Goal: Task Accomplishment & Management: Use online tool/utility

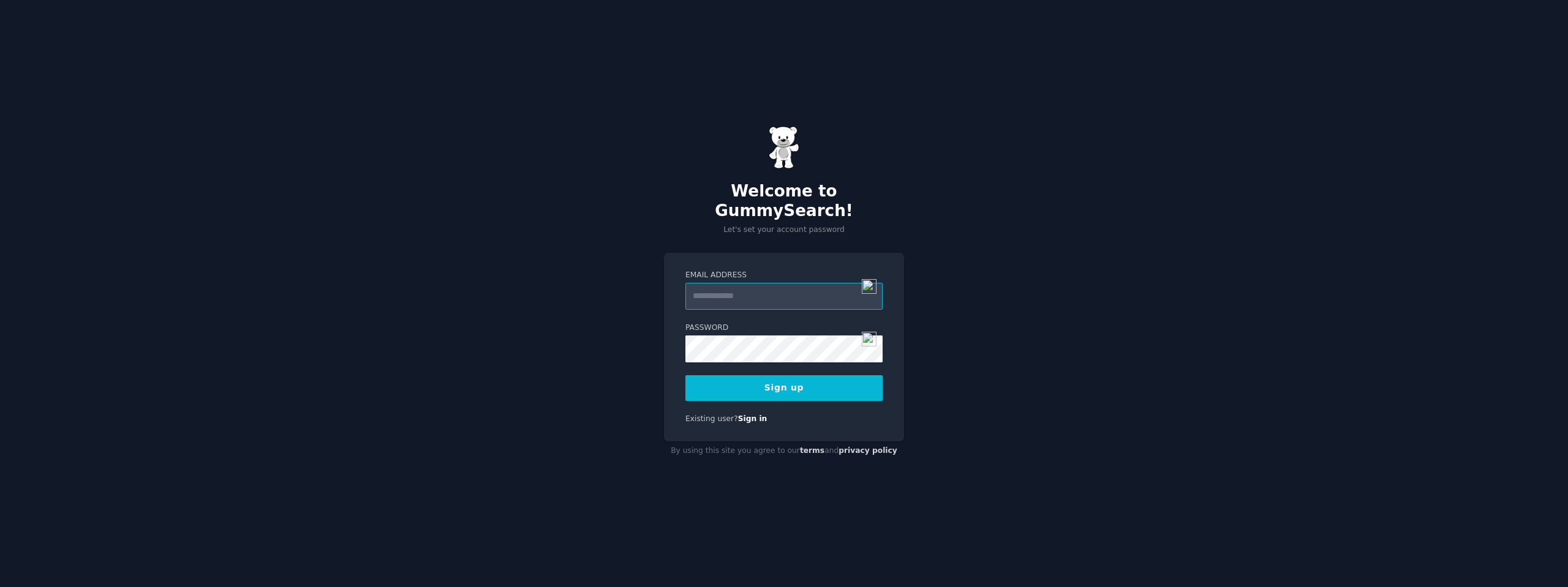
type input "**********"
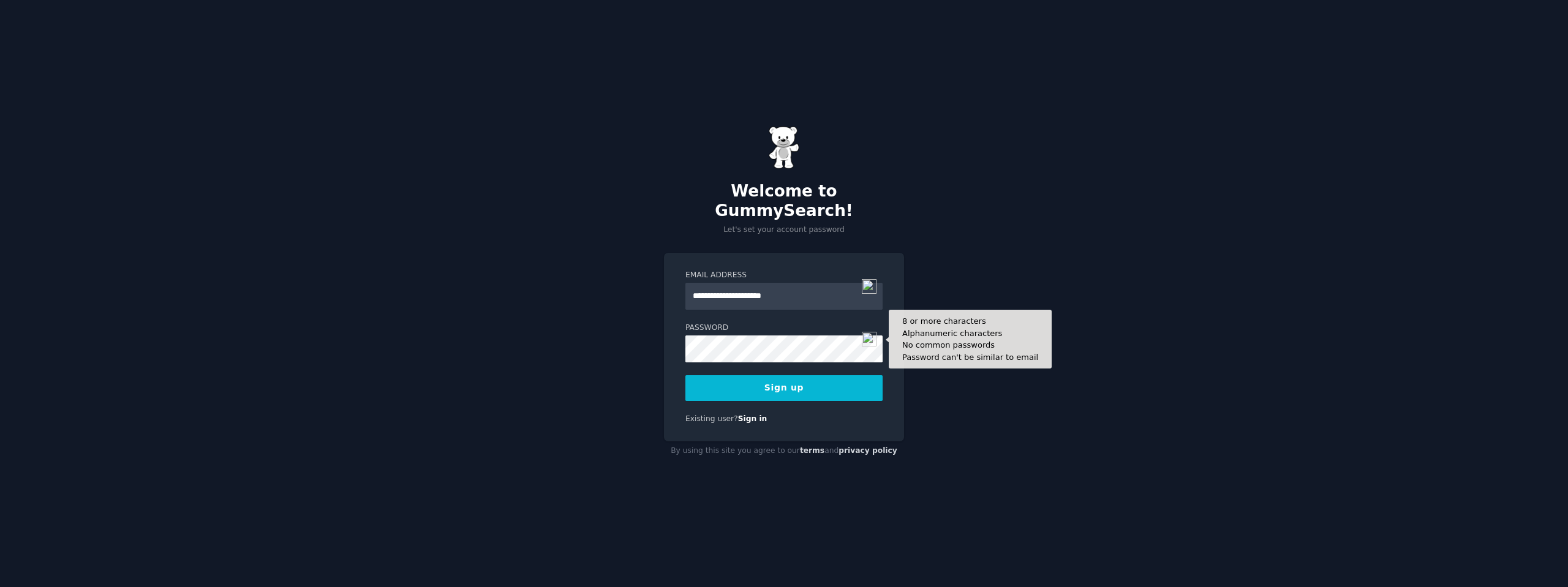
click at [819, 378] on button "Sign up" at bounding box center [784, 388] width 197 height 26
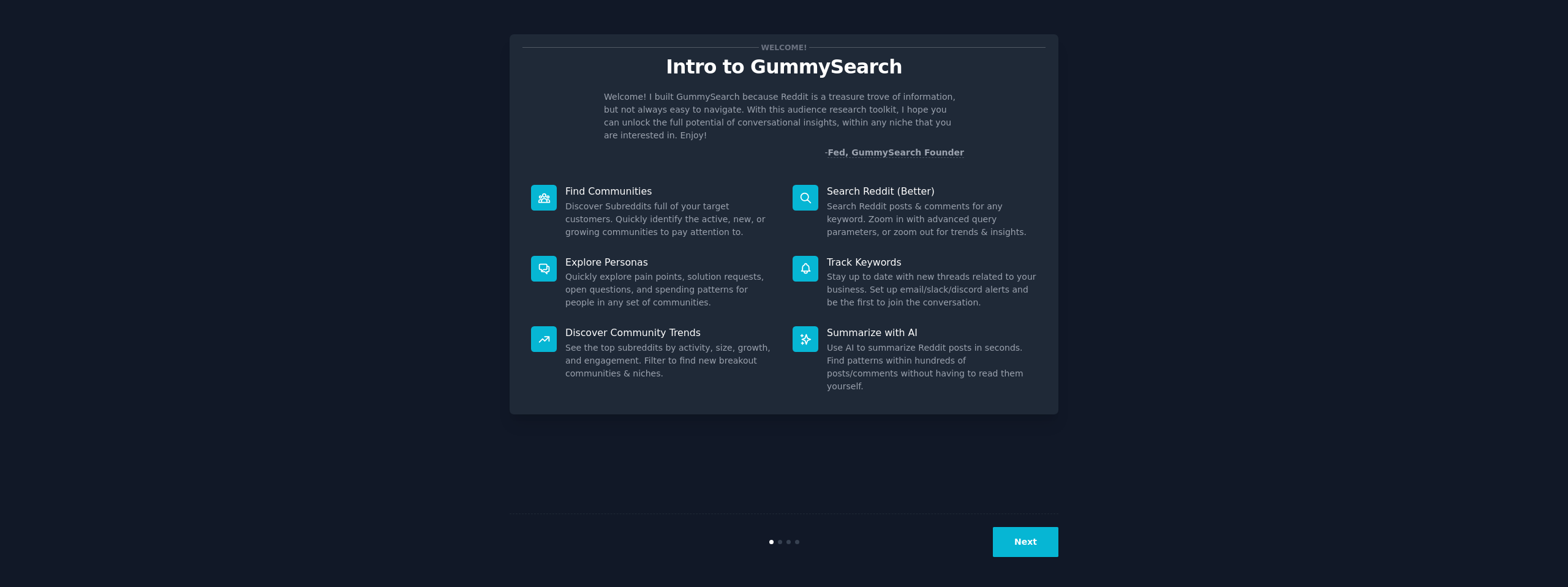
click at [1027, 545] on button "Next" at bounding box center [1026, 542] width 65 height 30
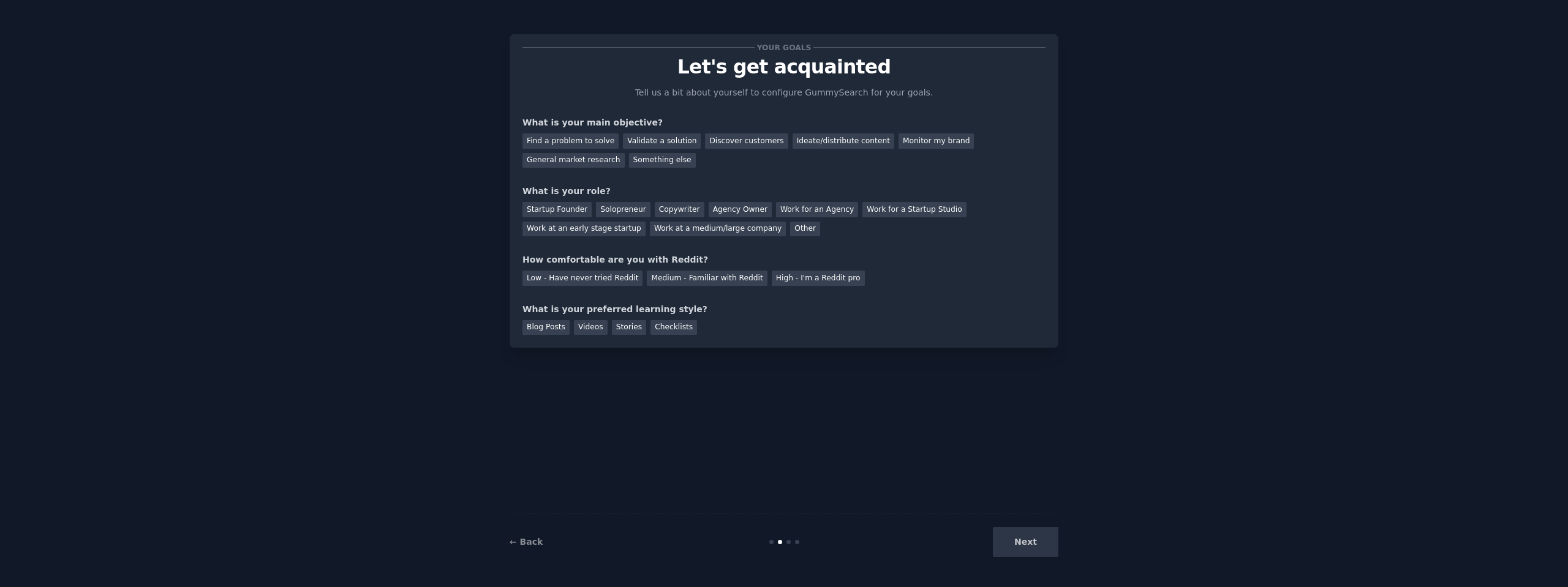
click at [1019, 548] on div "Next" at bounding box center [966, 542] width 183 height 30
click at [1023, 539] on div "Next" at bounding box center [966, 542] width 183 height 30
click at [574, 140] on div "Find a problem to solve" at bounding box center [571, 141] width 96 height 15
click at [629, 158] on div "Something else" at bounding box center [662, 160] width 67 height 15
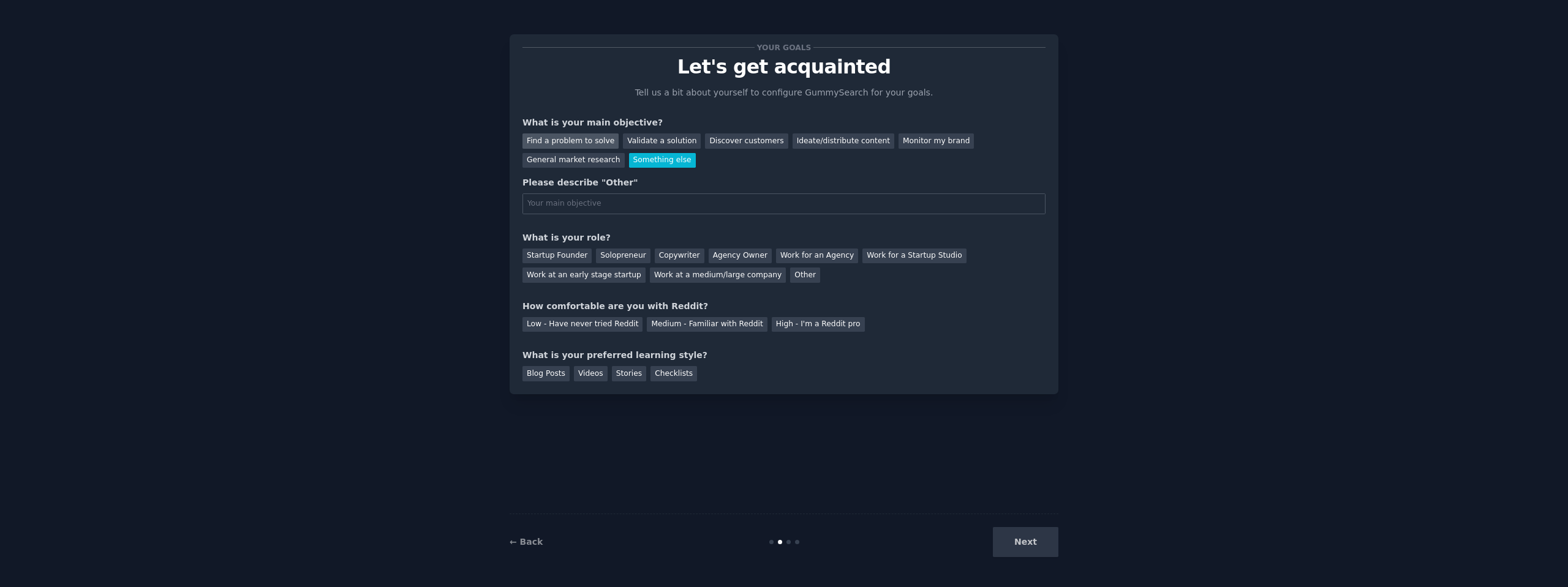
click at [576, 141] on div "Find a problem to solve" at bounding box center [571, 141] width 96 height 15
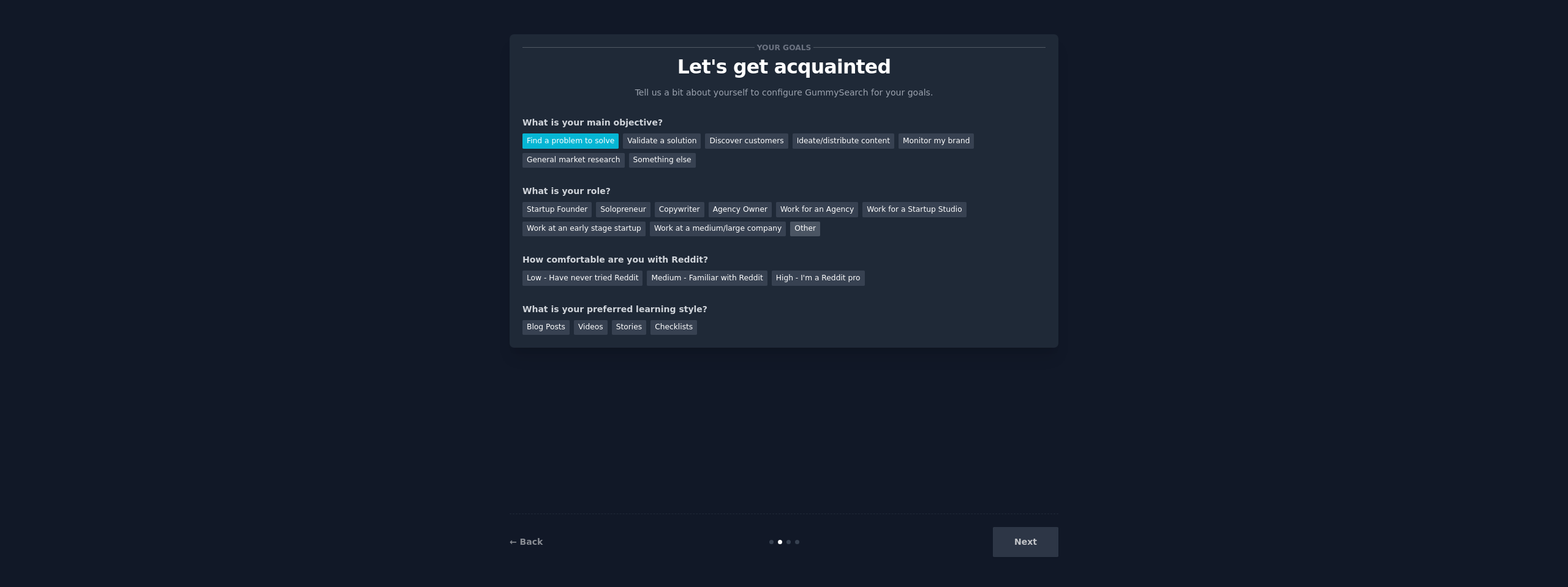
click at [790, 231] on div "Other" at bounding box center [805, 229] width 30 height 15
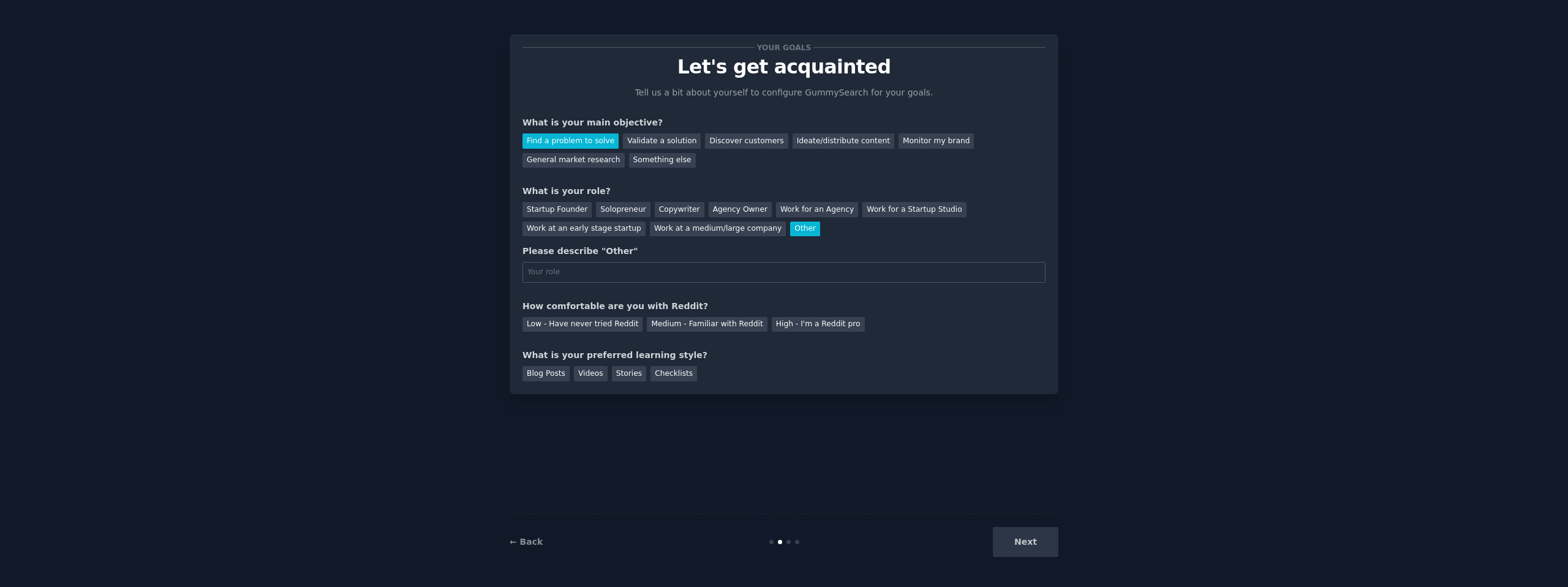
click at [790, 231] on div "Other" at bounding box center [805, 229] width 30 height 15
click at [645, 221] on div "Work at an early stage startup" at bounding box center [584, 229] width 123 height 15
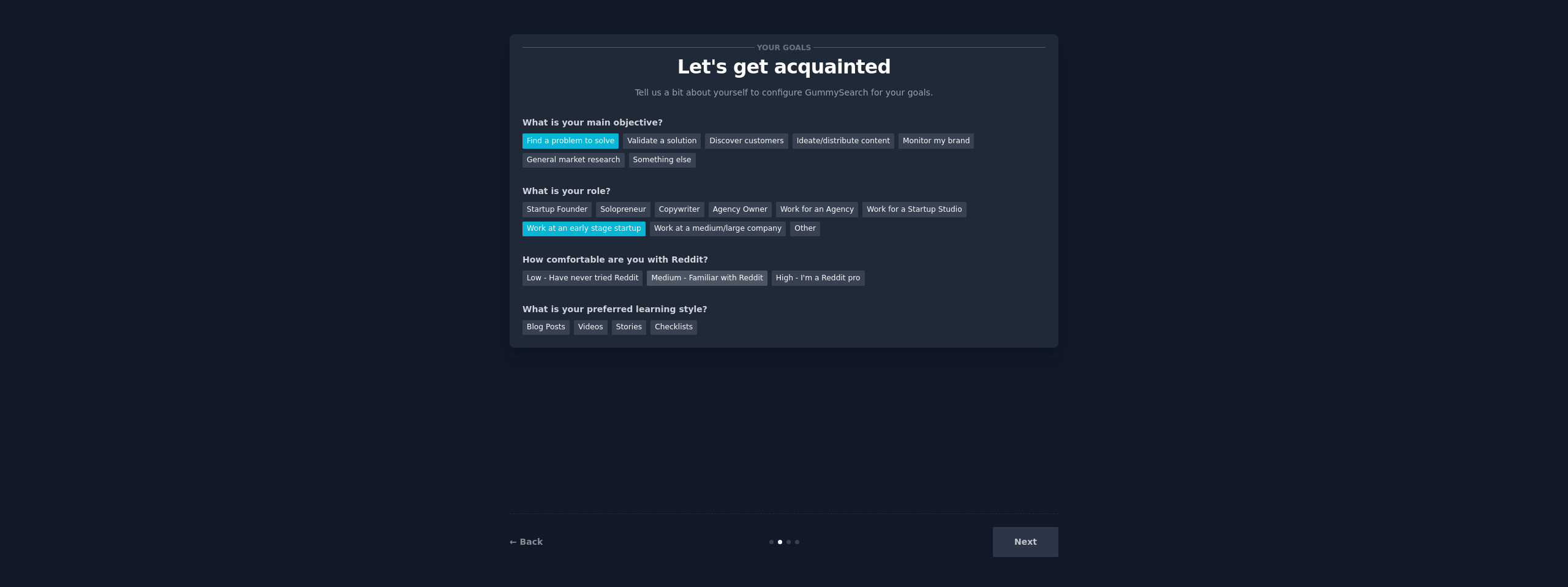
click at [647, 271] on div "Medium - Familiar with Reddit" at bounding box center [707, 278] width 120 height 15
click at [580, 329] on div "Videos" at bounding box center [591, 327] width 34 height 15
click at [1014, 544] on button "Next" at bounding box center [1026, 542] width 65 height 30
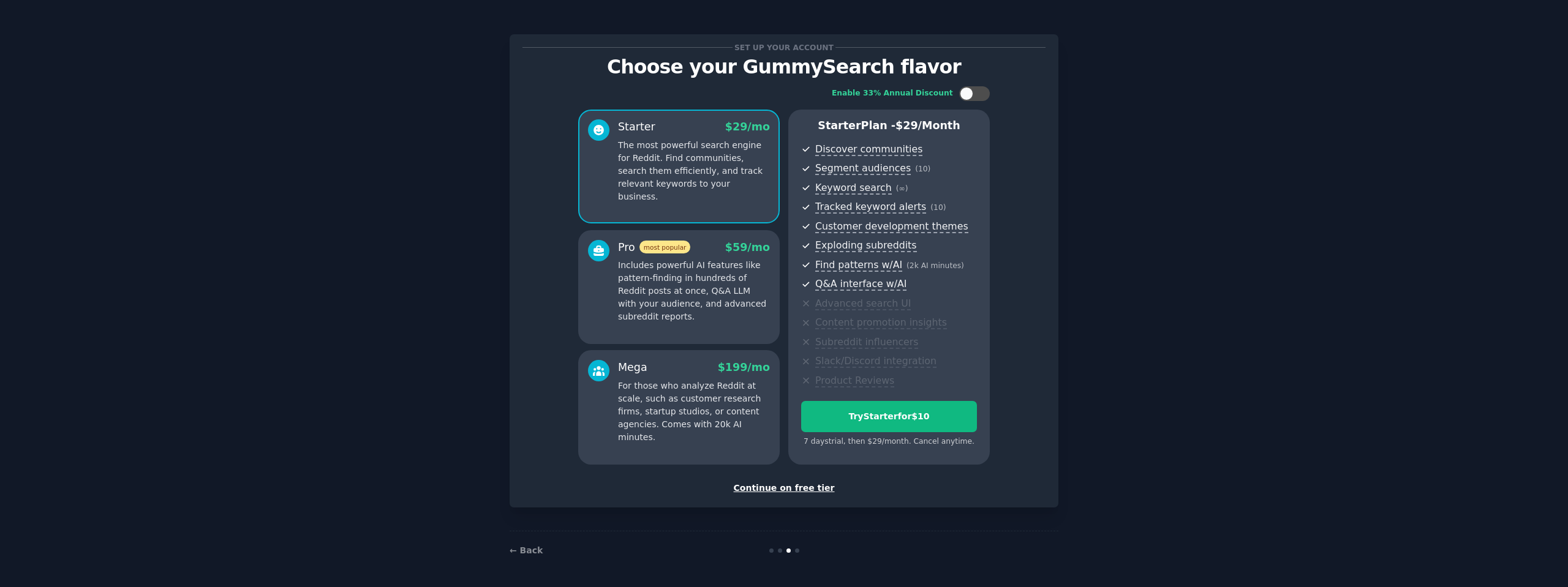
click at [805, 485] on div "Continue on free tier" at bounding box center [784, 488] width 523 height 13
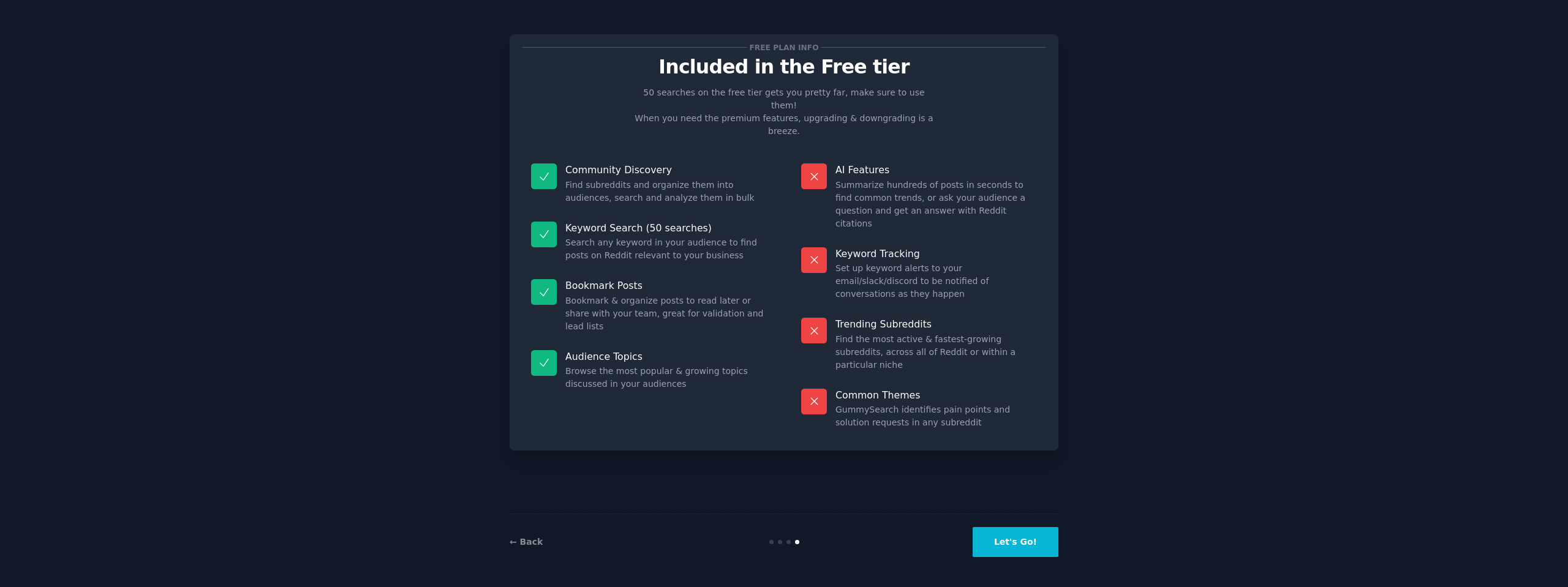
click at [1043, 549] on button "Let's Go!" at bounding box center [1015, 542] width 86 height 30
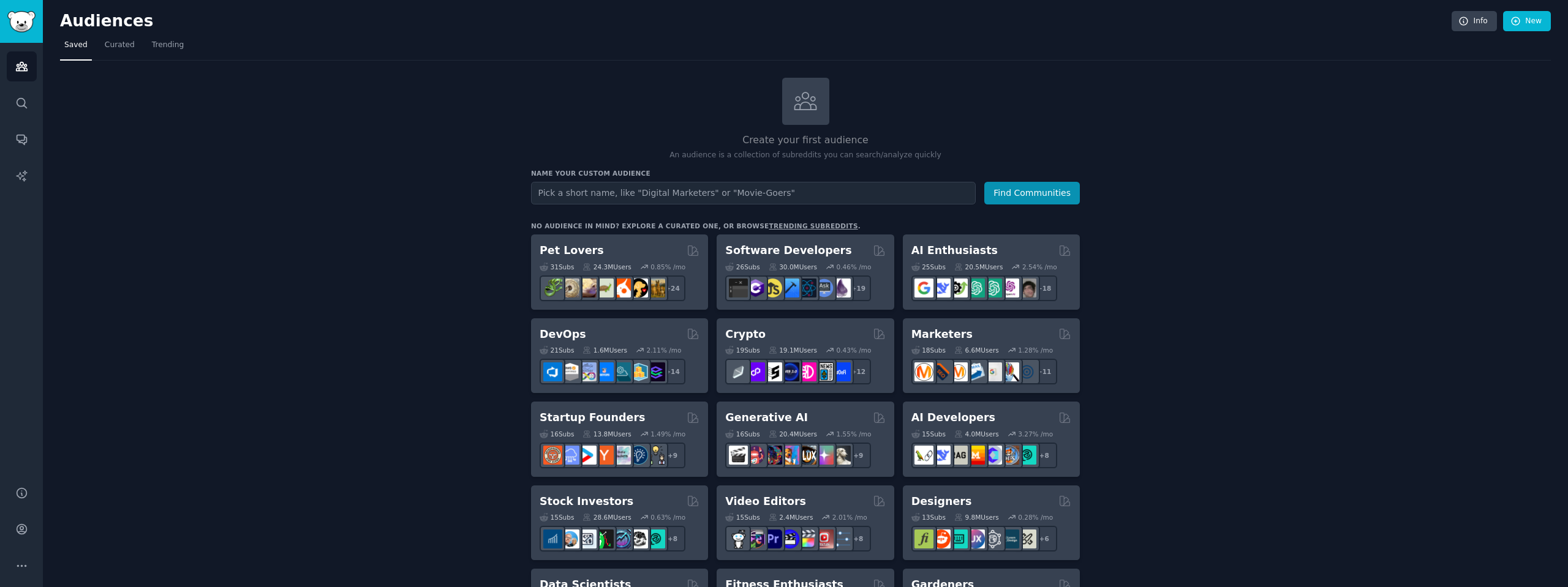
click at [610, 191] on input "text" at bounding box center [753, 193] width 445 height 23
type input "ai receptionist"
click at [1031, 200] on button "Find Communities" at bounding box center [1032, 193] width 96 height 23
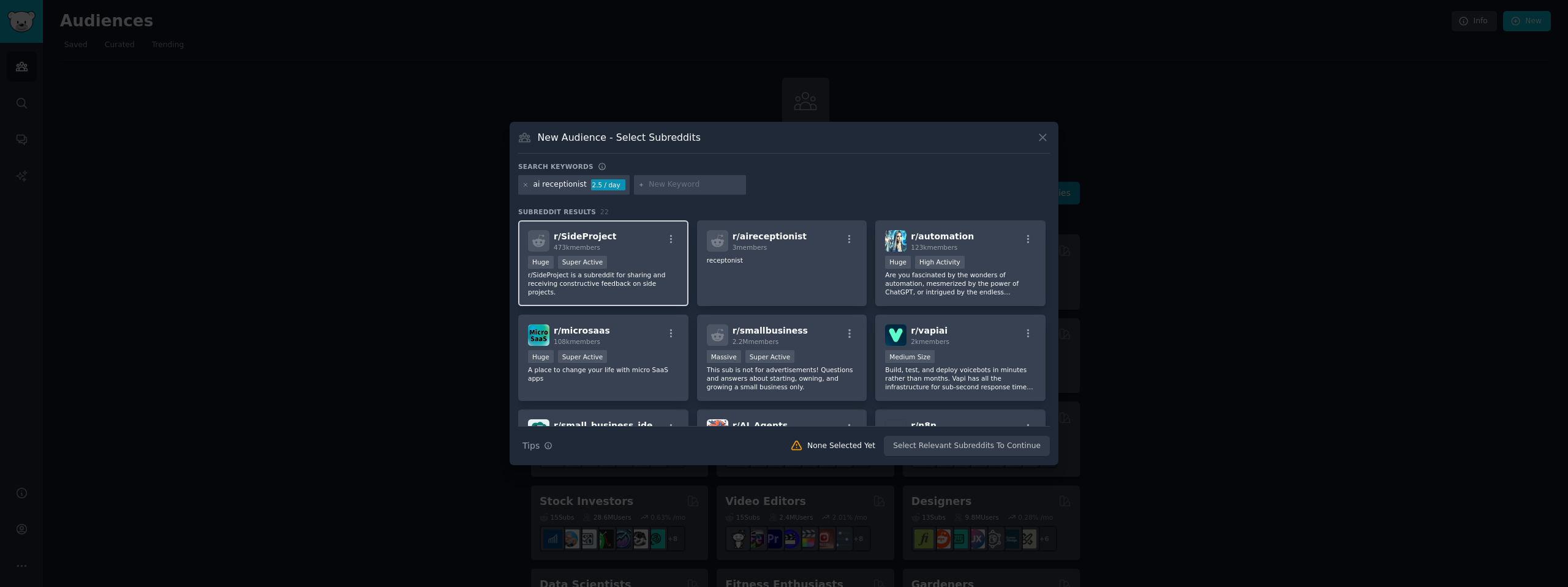
click at [619, 266] on div ">= 95th percentile for submissions / day Huge Super Active" at bounding box center [603, 263] width 151 height 15
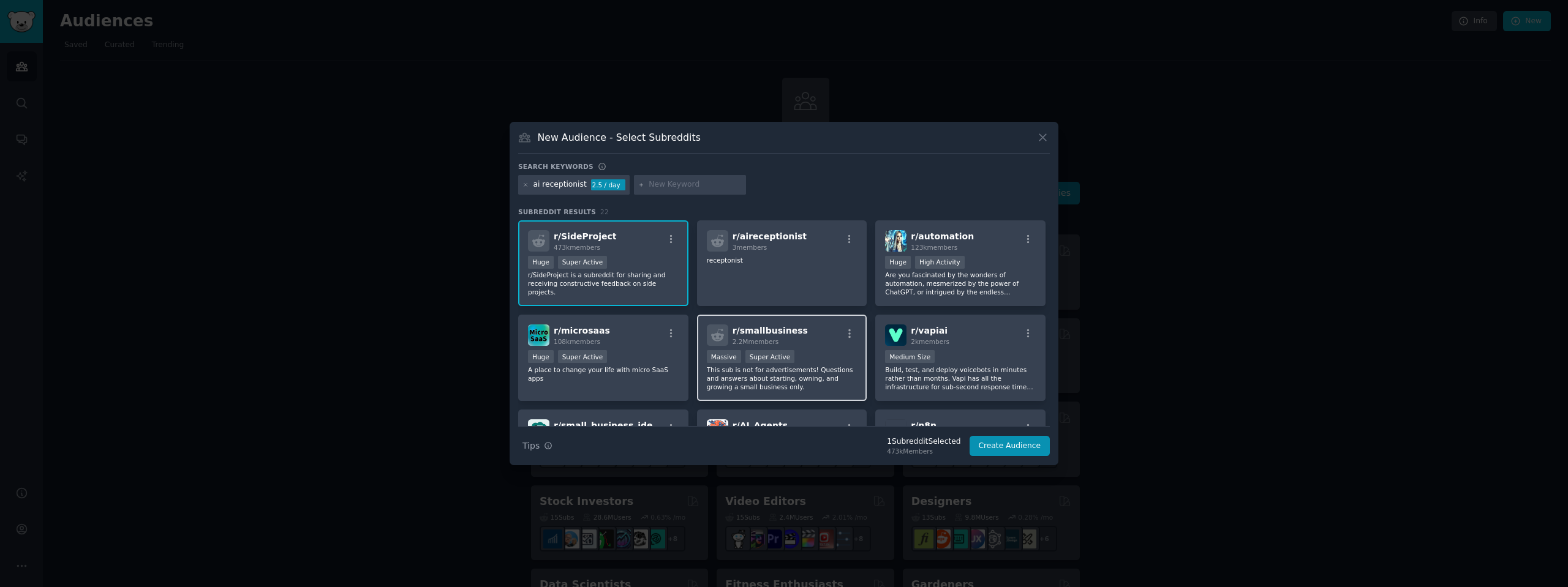
click at [785, 348] on div "r/ smallbusiness 2.2M members Massive Super Active This sub is not for advertis…" at bounding box center [782, 358] width 170 height 86
click at [988, 369] on p "Build, test, and deploy voicebots in minutes rather than months. Vapi has all t…" at bounding box center [960, 378] width 151 height 26
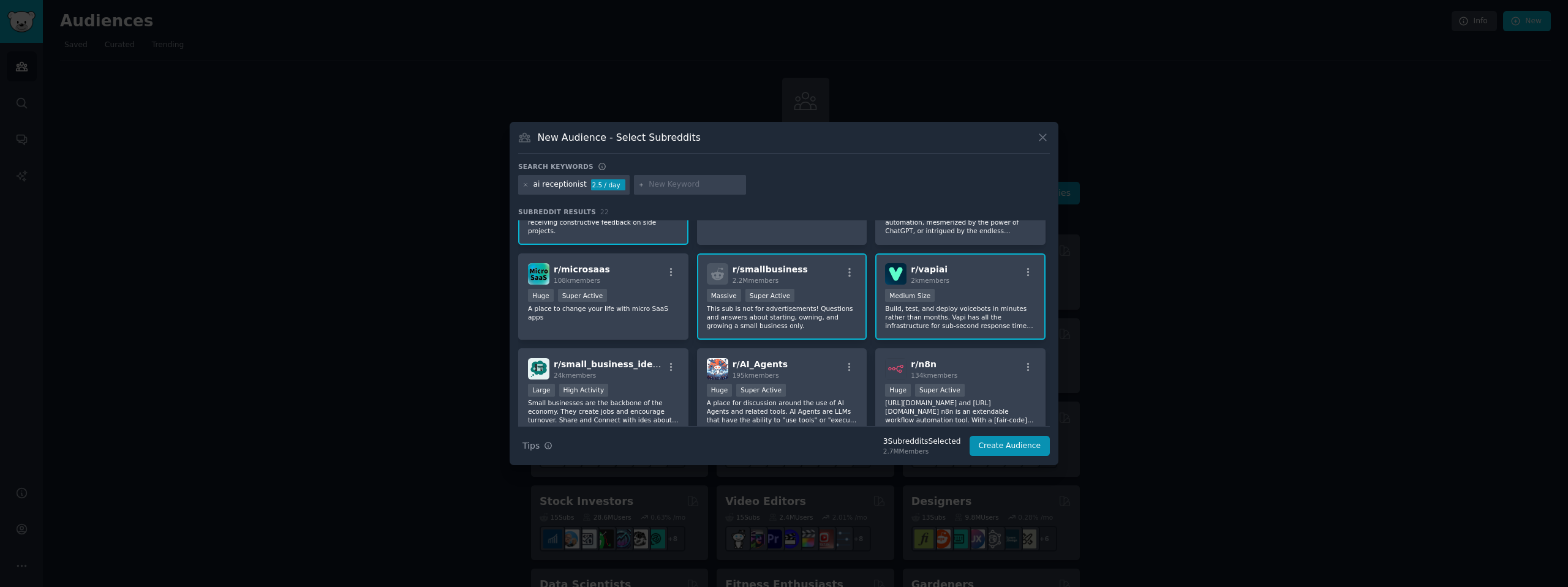
scroll to position [122, 0]
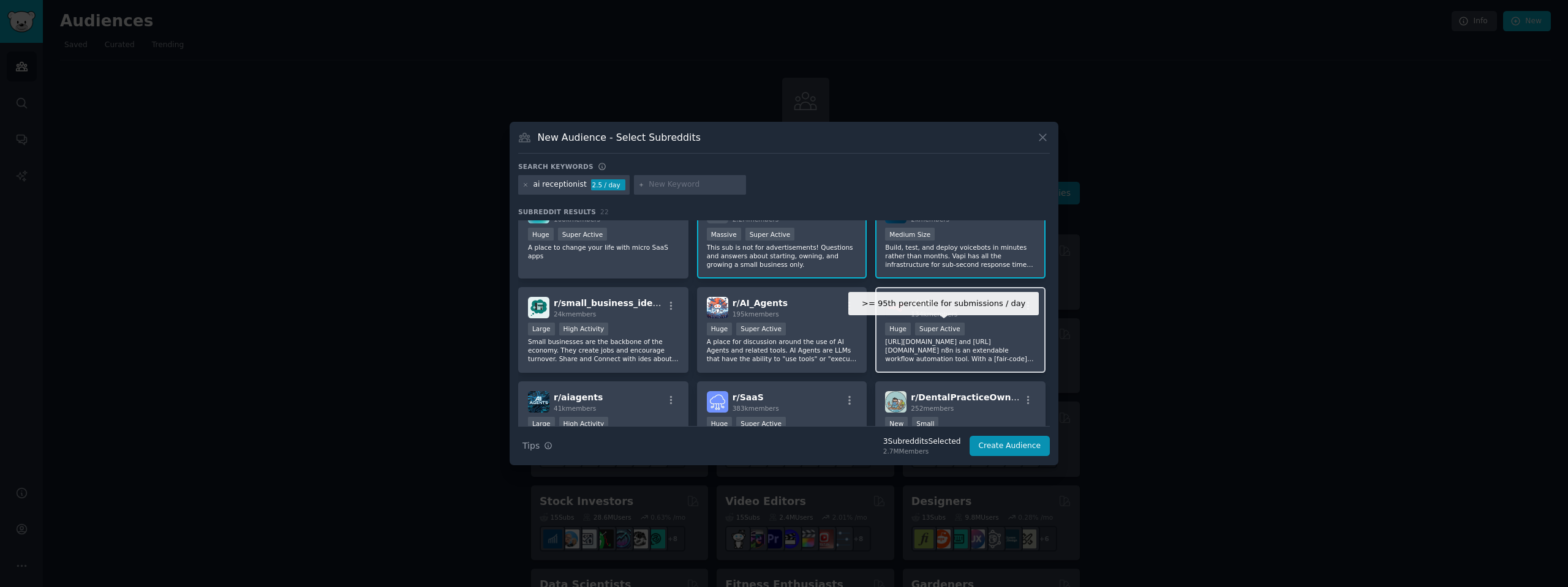
click at [939, 334] on div "Super Active" at bounding box center [940, 329] width 49 height 13
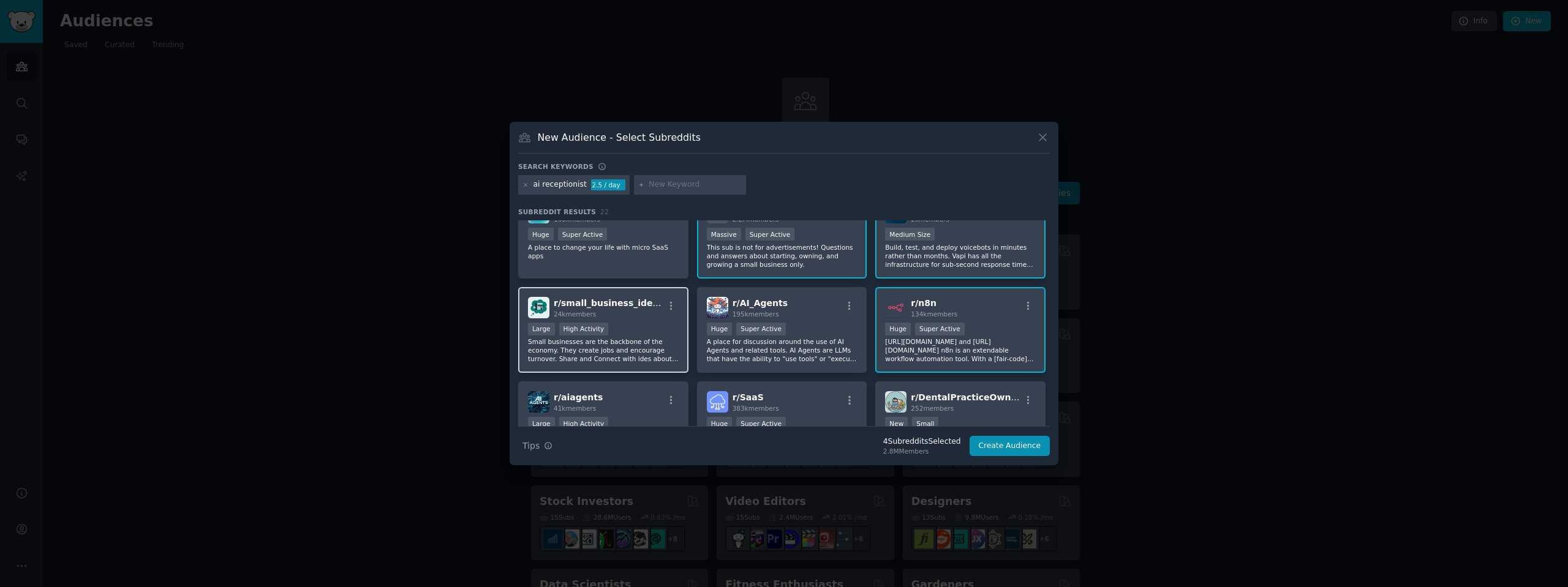
click at [605, 324] on div "Large High Activity" at bounding box center [603, 330] width 151 height 15
click at [806, 344] on p "A place for discussion around the use of AI Agents and related tools. AI Agents…" at bounding box center [782, 350] width 151 height 26
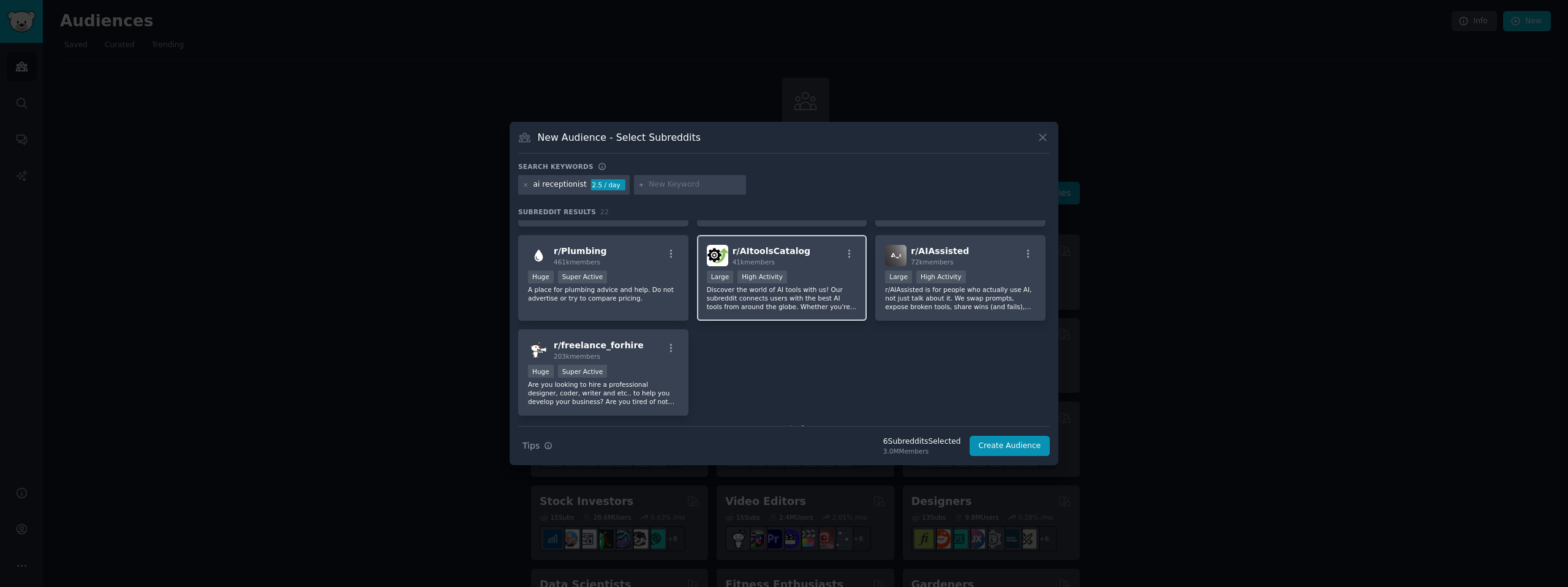
scroll to position [585, 0]
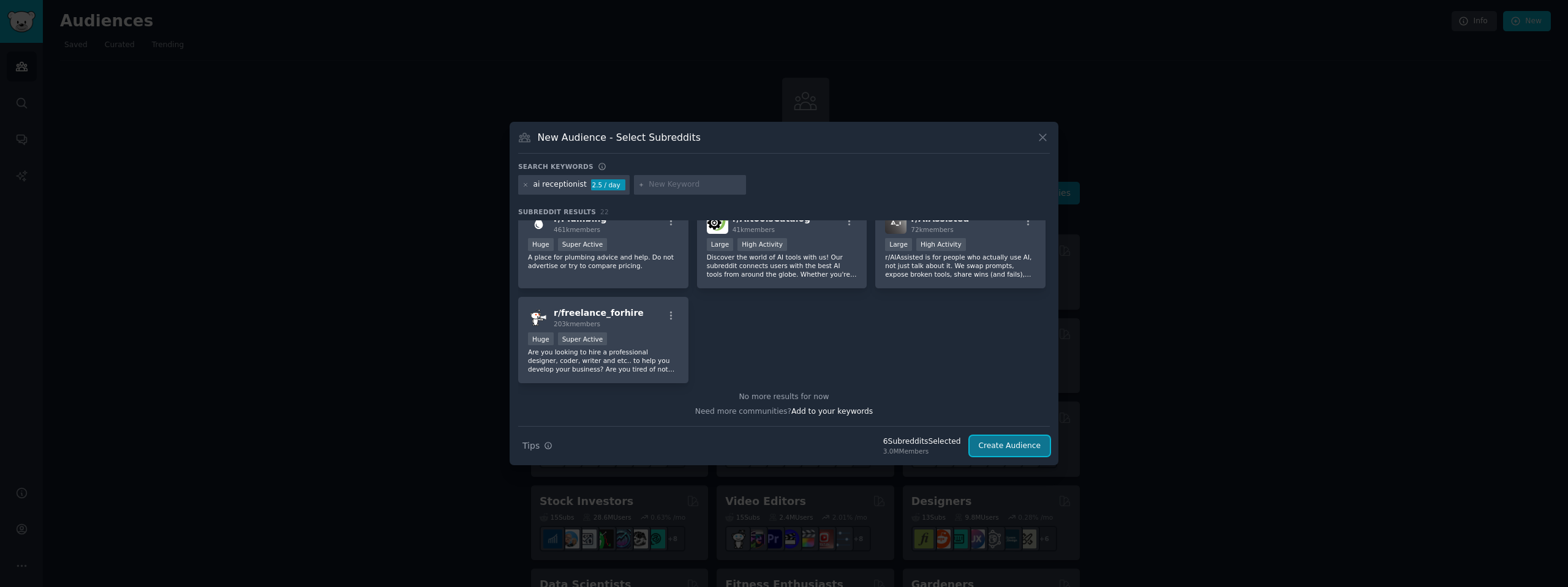
click at [1013, 446] on button "Create Audience" at bounding box center [1010, 446] width 81 height 21
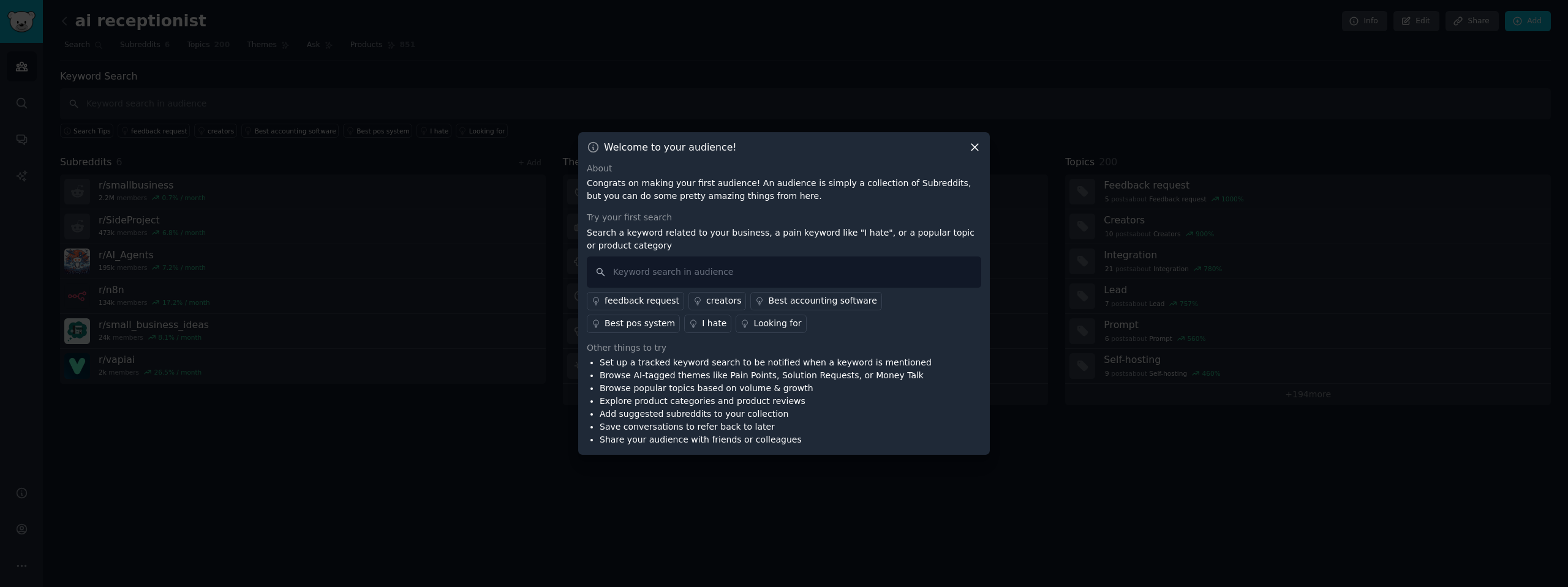
click at [980, 146] on icon at bounding box center [974, 147] width 13 height 13
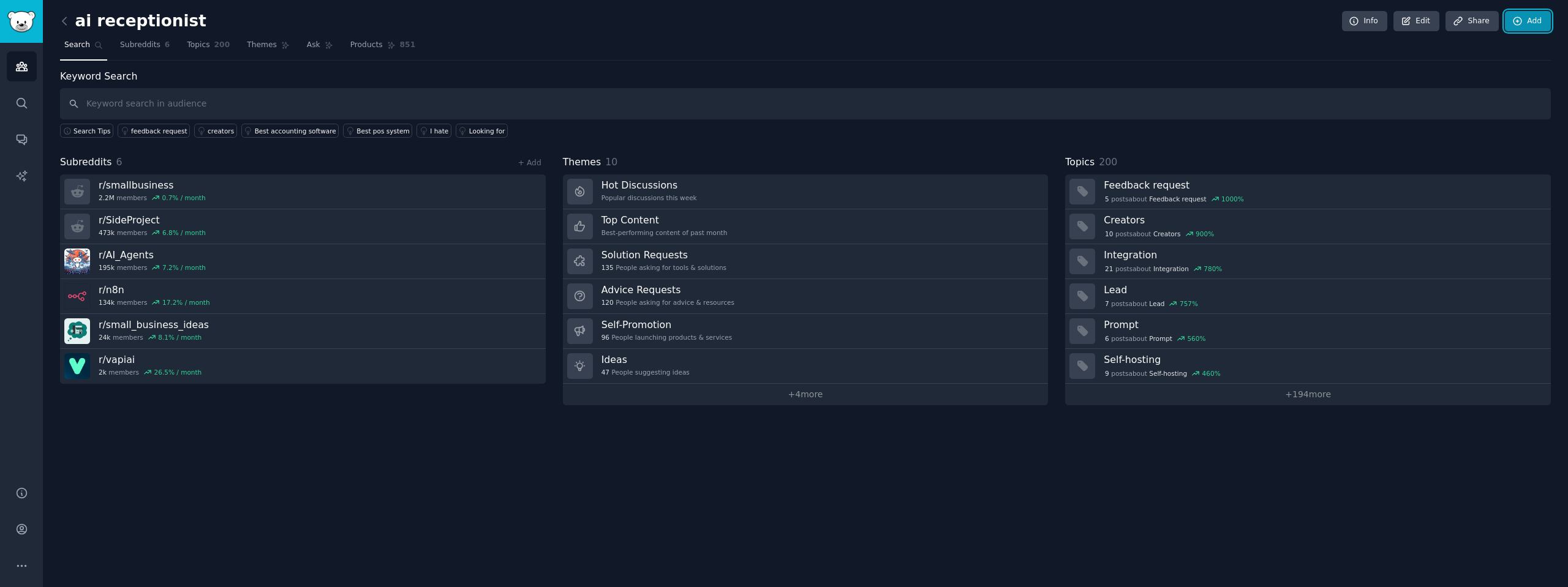
click at [1521, 20] on icon at bounding box center [1517, 21] width 8 height 8
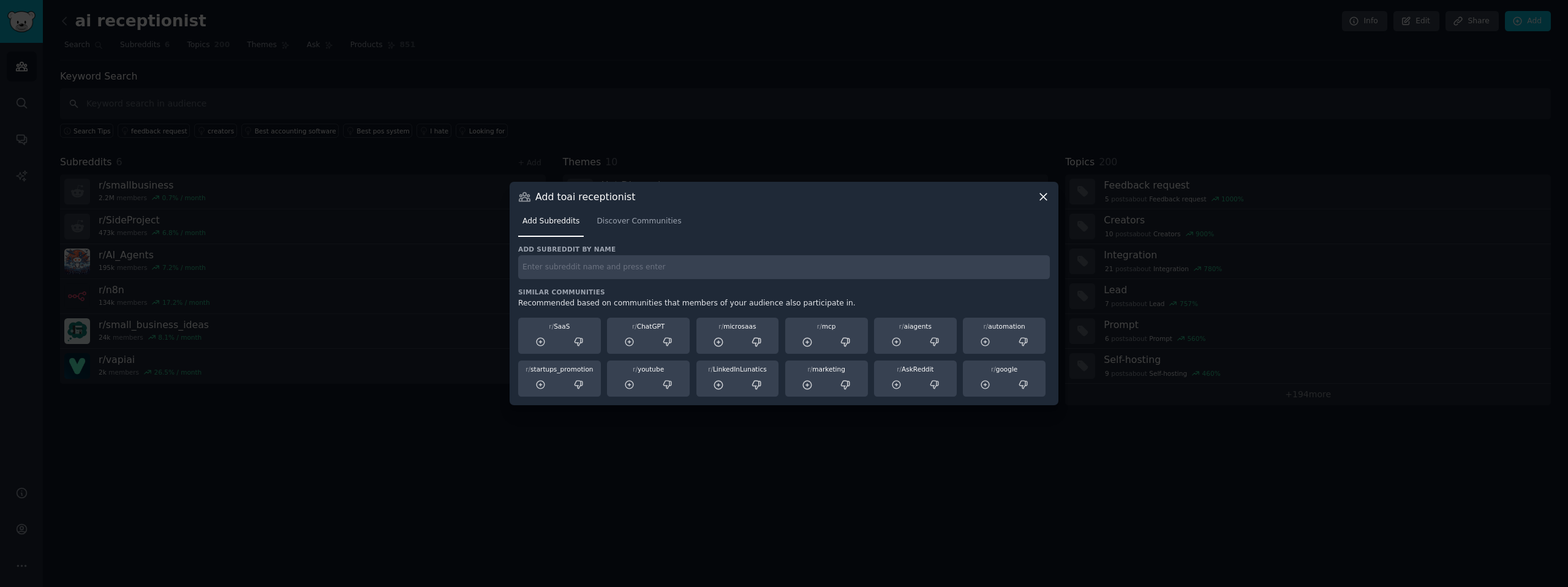
click at [1046, 189] on div "Add to ai receptionist Add Subreddits Discover Communities Add subreddit by nam…" at bounding box center [784, 294] width 549 height 223
click at [1045, 199] on icon at bounding box center [1043, 197] width 7 height 7
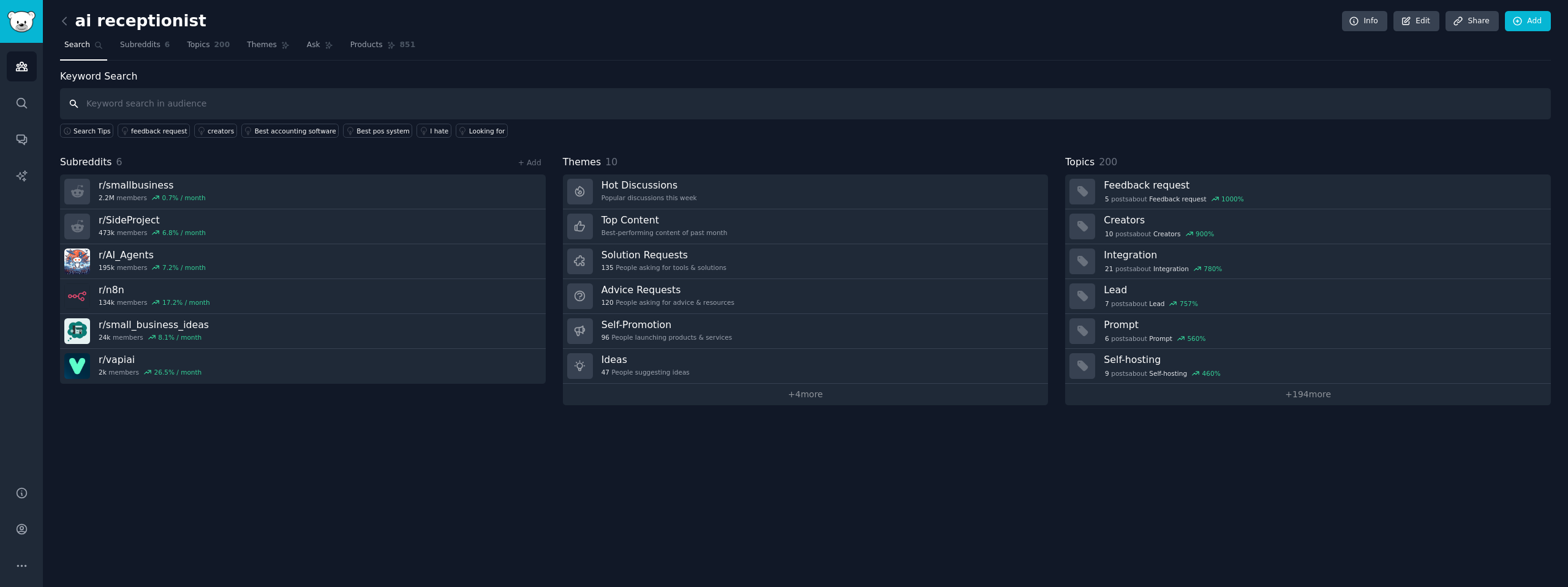
click at [142, 101] on input "text" at bounding box center [805, 104] width 1491 height 31
click at [1522, 20] on icon at bounding box center [1517, 22] width 11 height 11
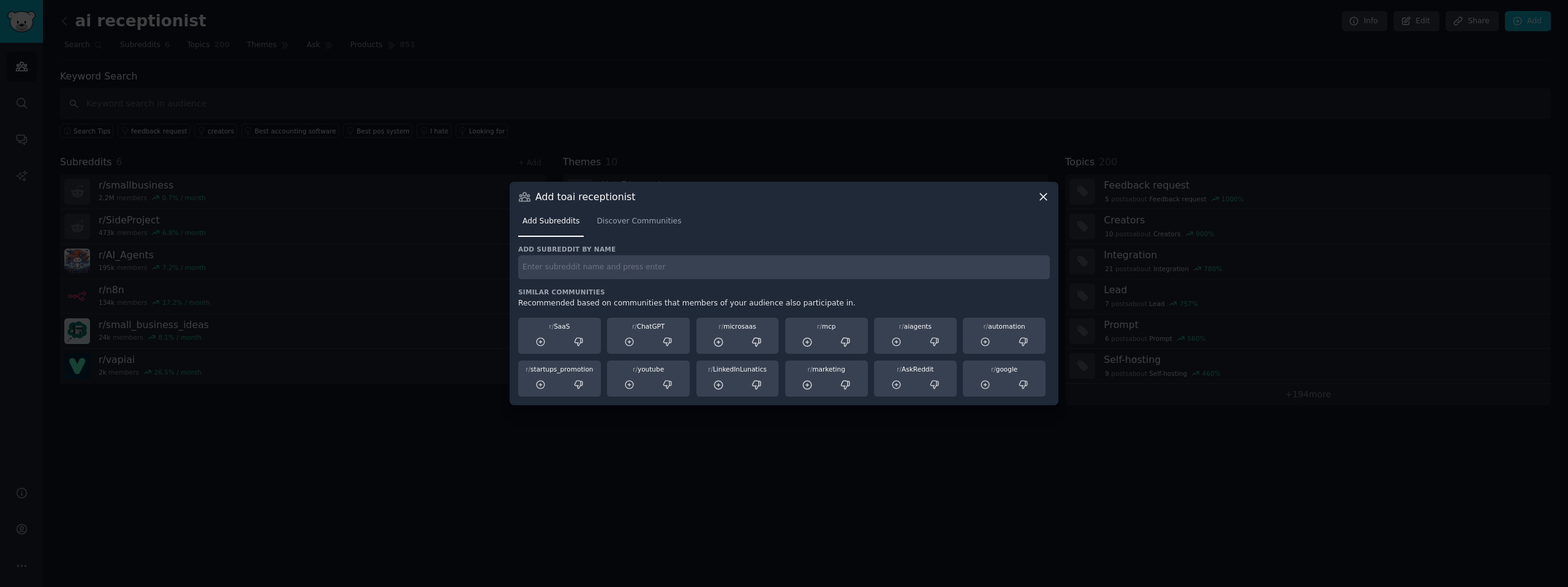
click at [573, 261] on input "text" at bounding box center [784, 267] width 531 height 24
type input "retell"
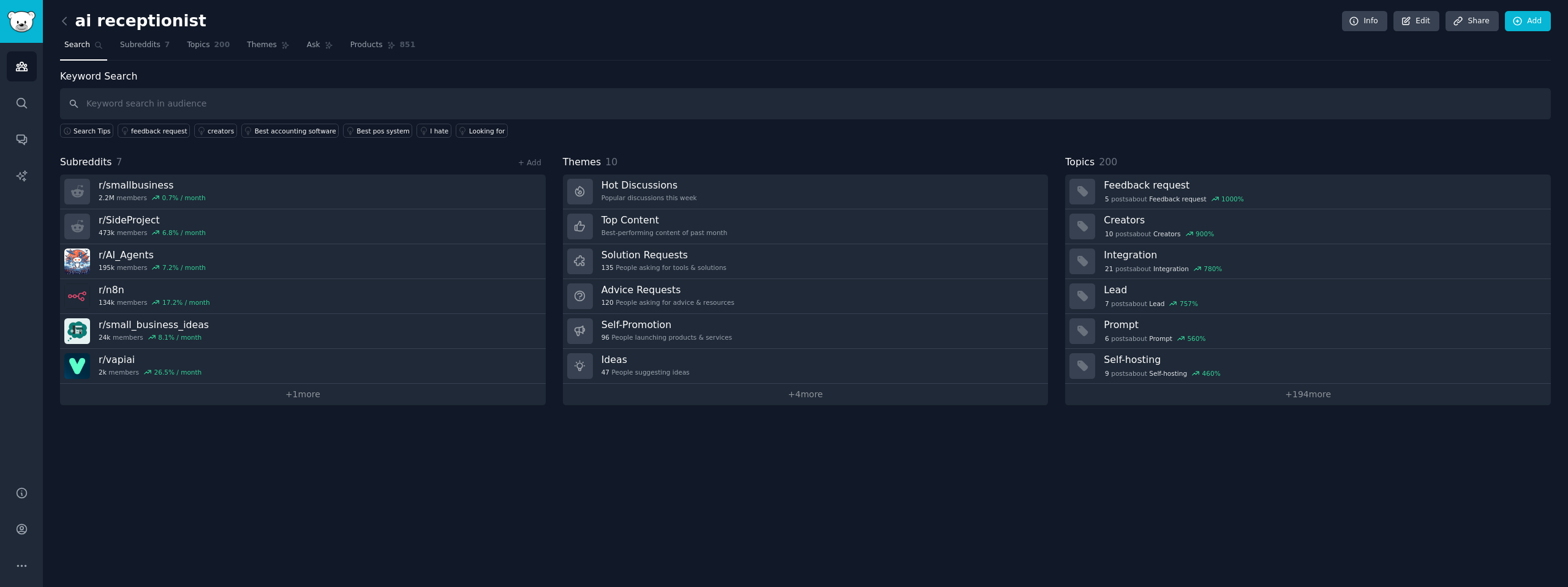
click at [305, 405] on div "ai receptionist Info Edit Share Add Search Subreddits 7 Topics 200 Themes Ask P…" at bounding box center [805, 294] width 1525 height 587
click at [309, 393] on link "+ 1 more" at bounding box center [302, 394] width 486 height 22
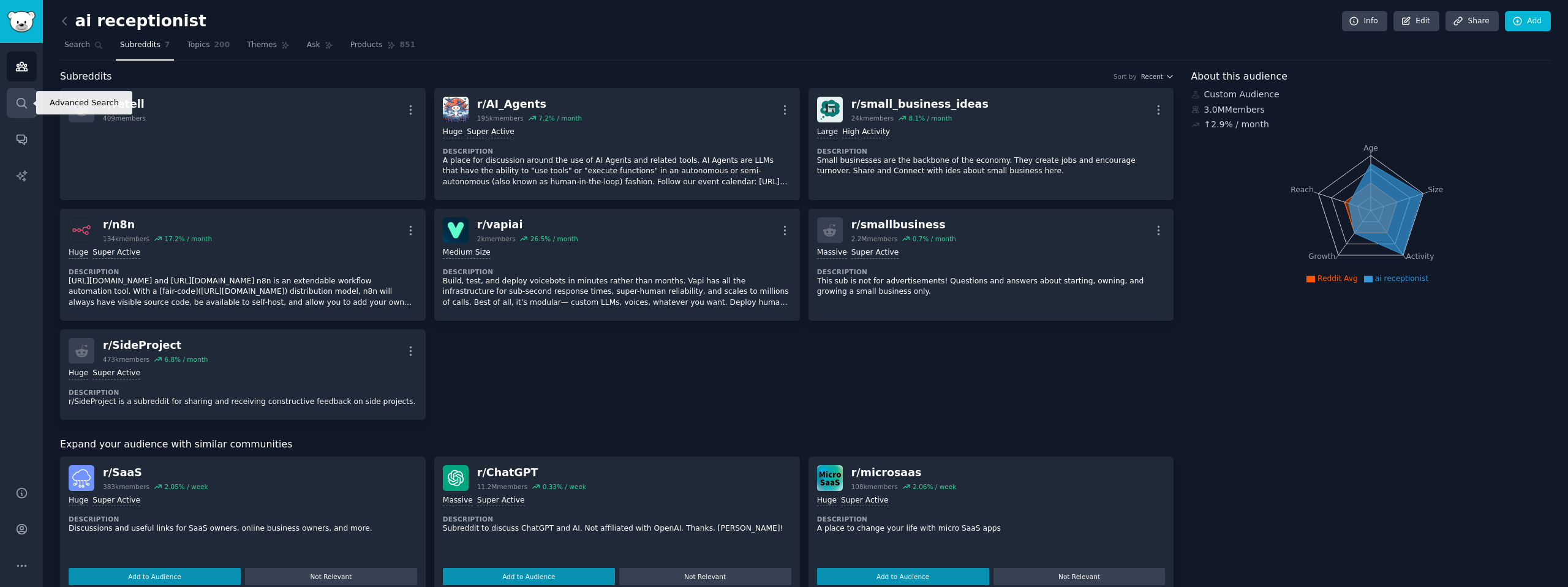
click at [21, 104] on icon "Sidebar" at bounding box center [22, 103] width 13 height 13
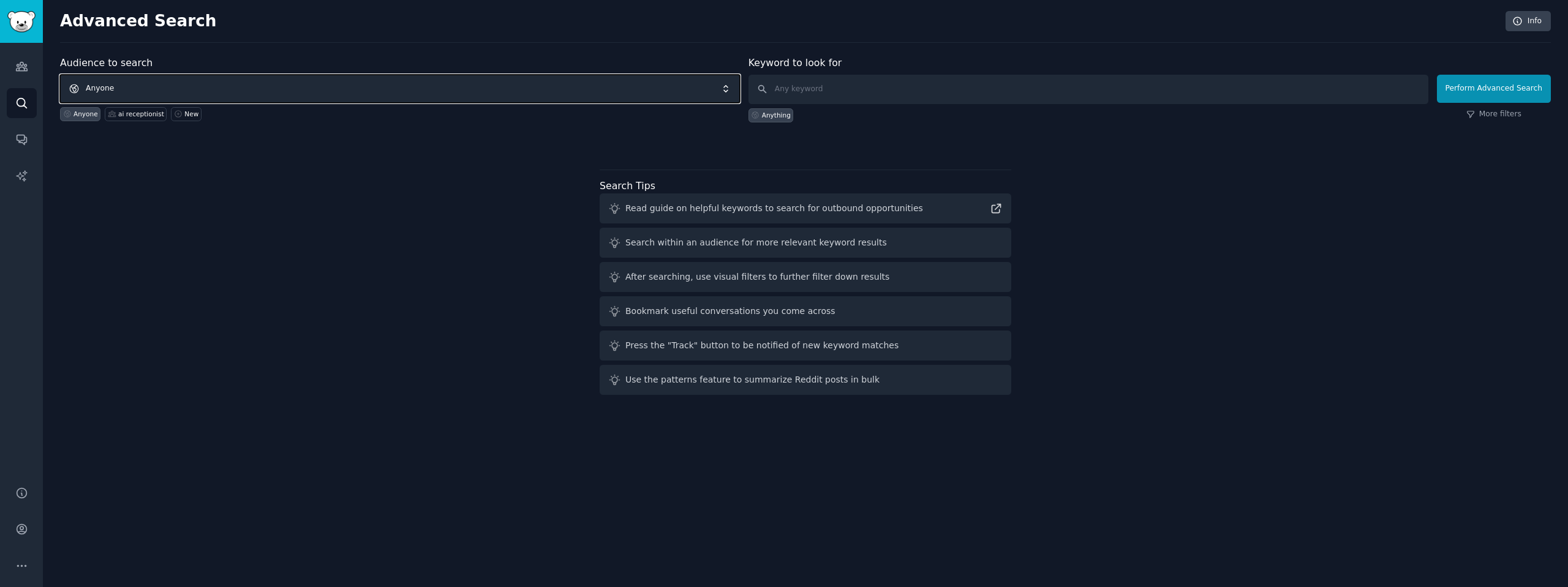
click at [199, 89] on span "Anyone" at bounding box center [400, 89] width 680 height 28
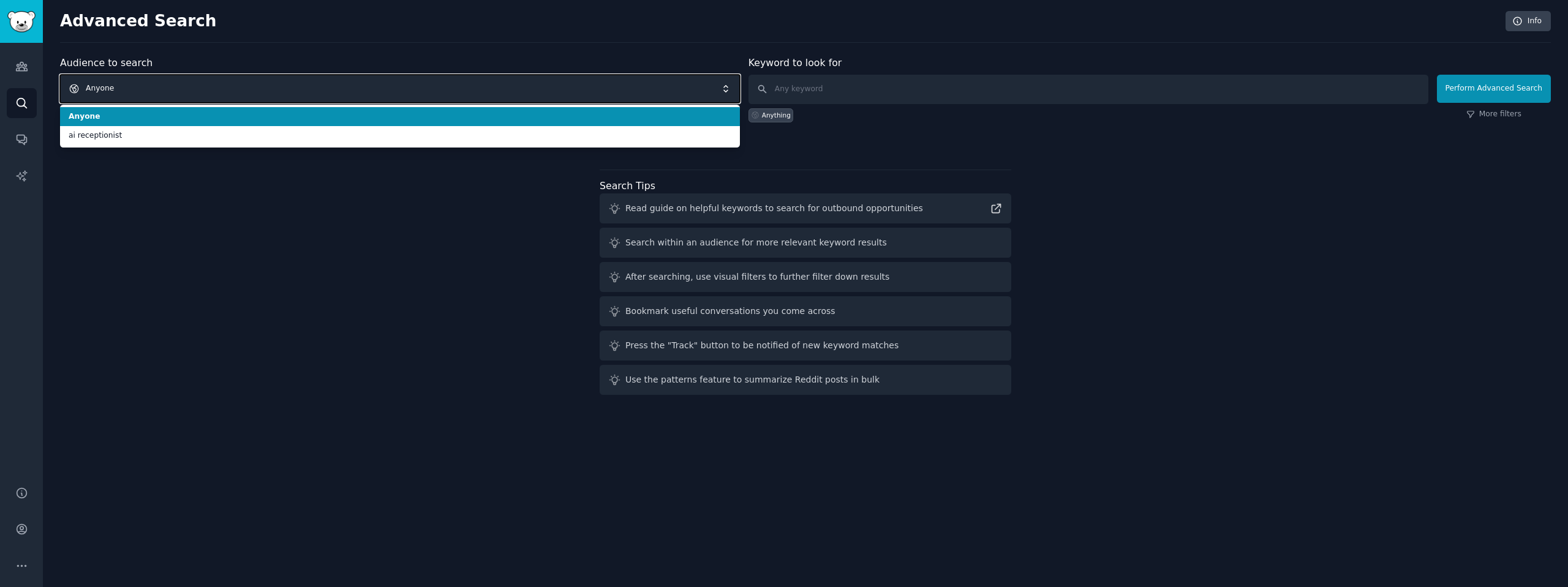
click at [199, 89] on span "Anyone" at bounding box center [400, 89] width 680 height 28
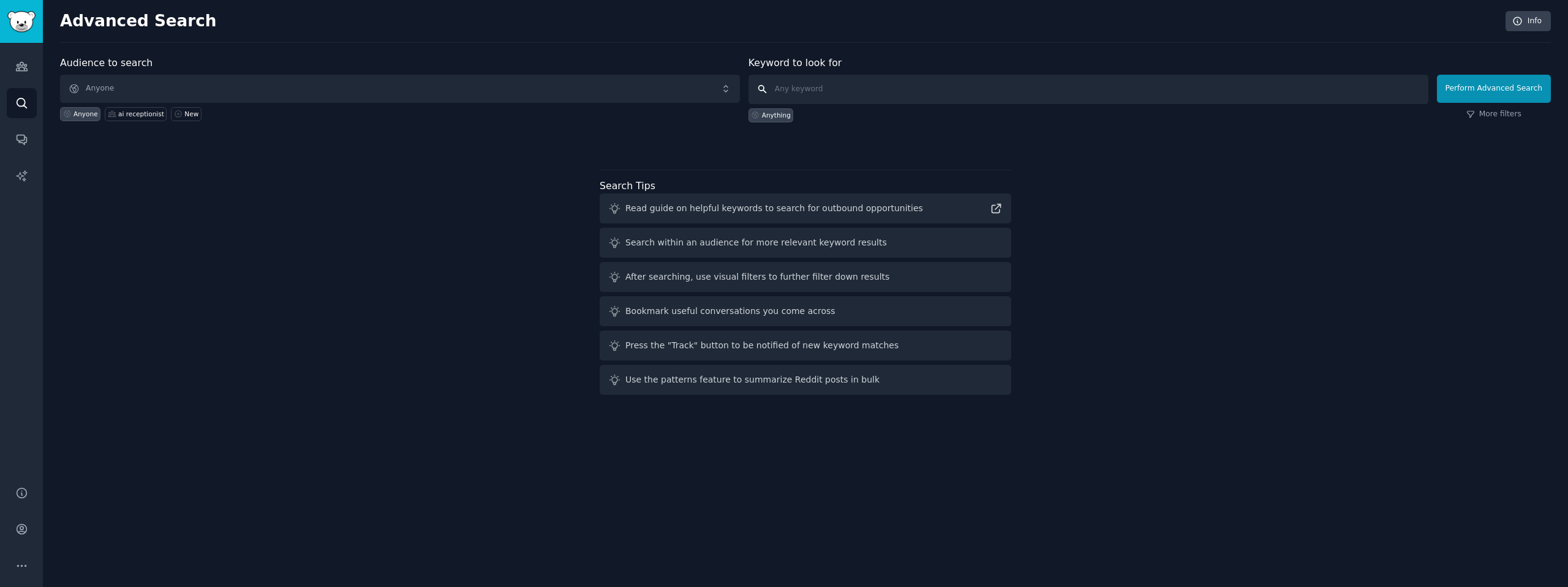
click at [858, 88] on input "text" at bounding box center [1089, 89] width 680 height 30
type input "retell ai"
click button "Perform Advanced Search" at bounding box center [1493, 89] width 114 height 28
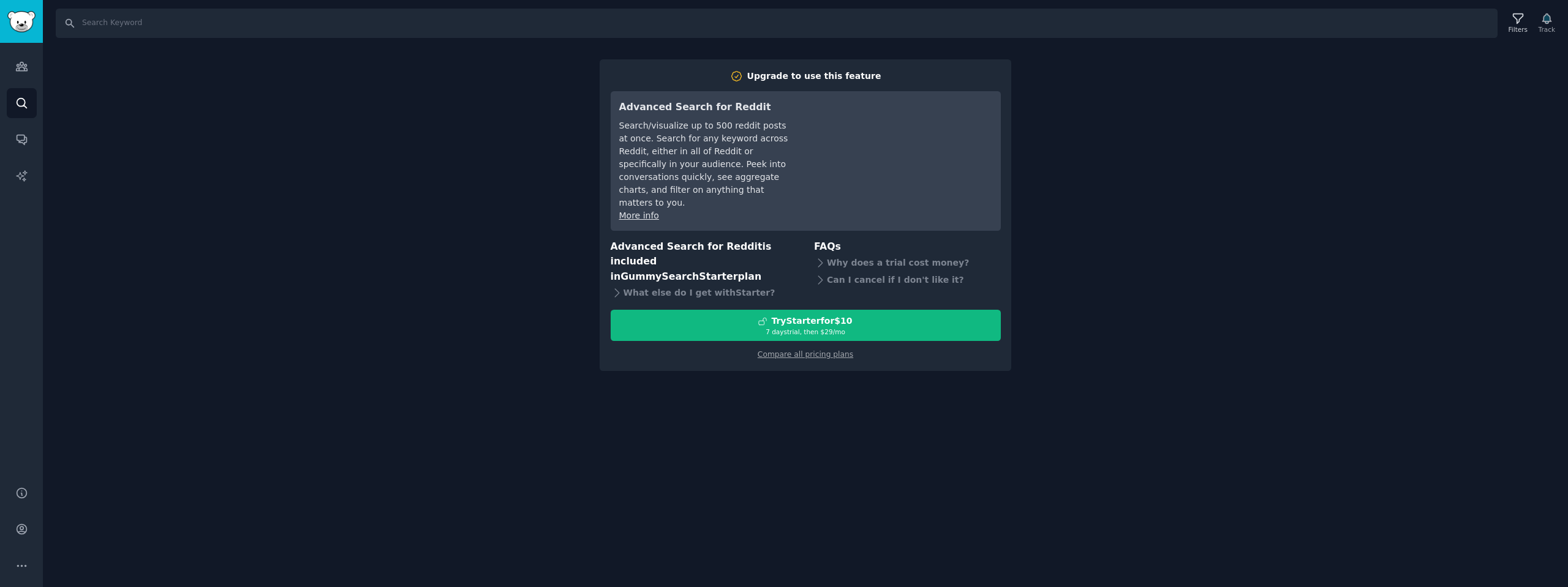
click at [170, 98] on div "Search Filters Track Upgrade to use this feature Advanced Search for Reddit Sea…" at bounding box center [805, 294] width 1525 height 587
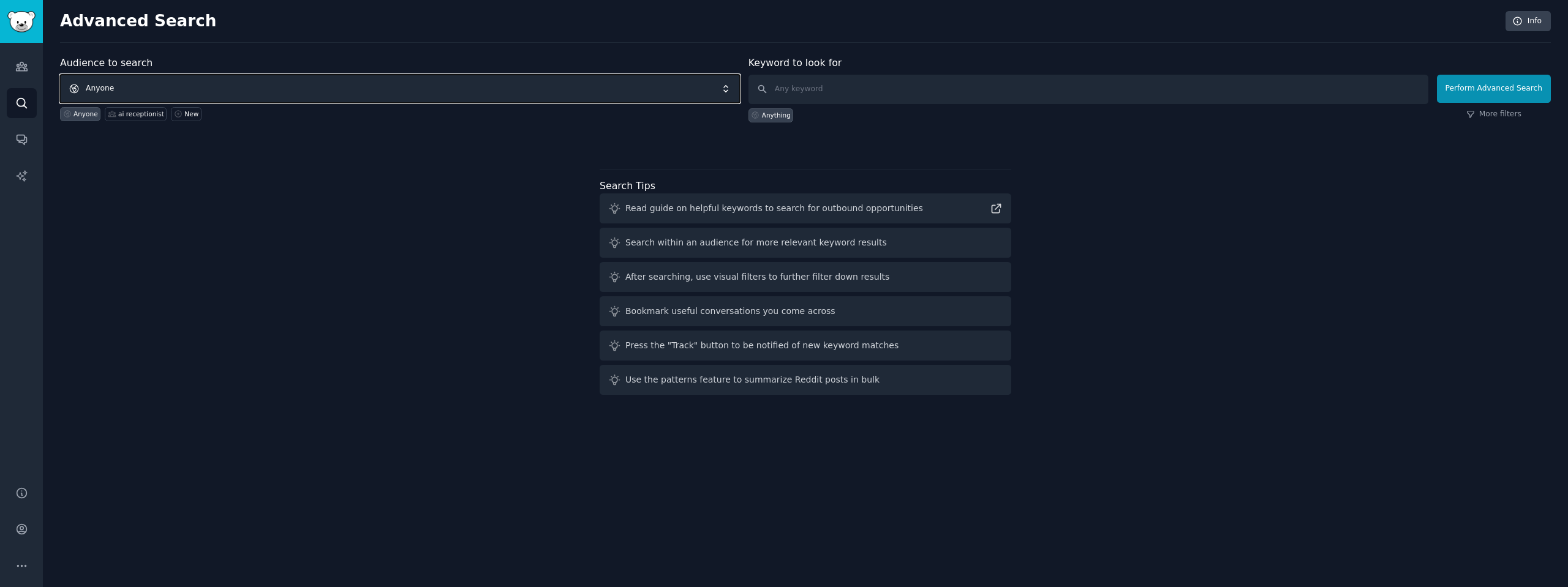
click at [122, 86] on span "Anyone" at bounding box center [400, 89] width 680 height 28
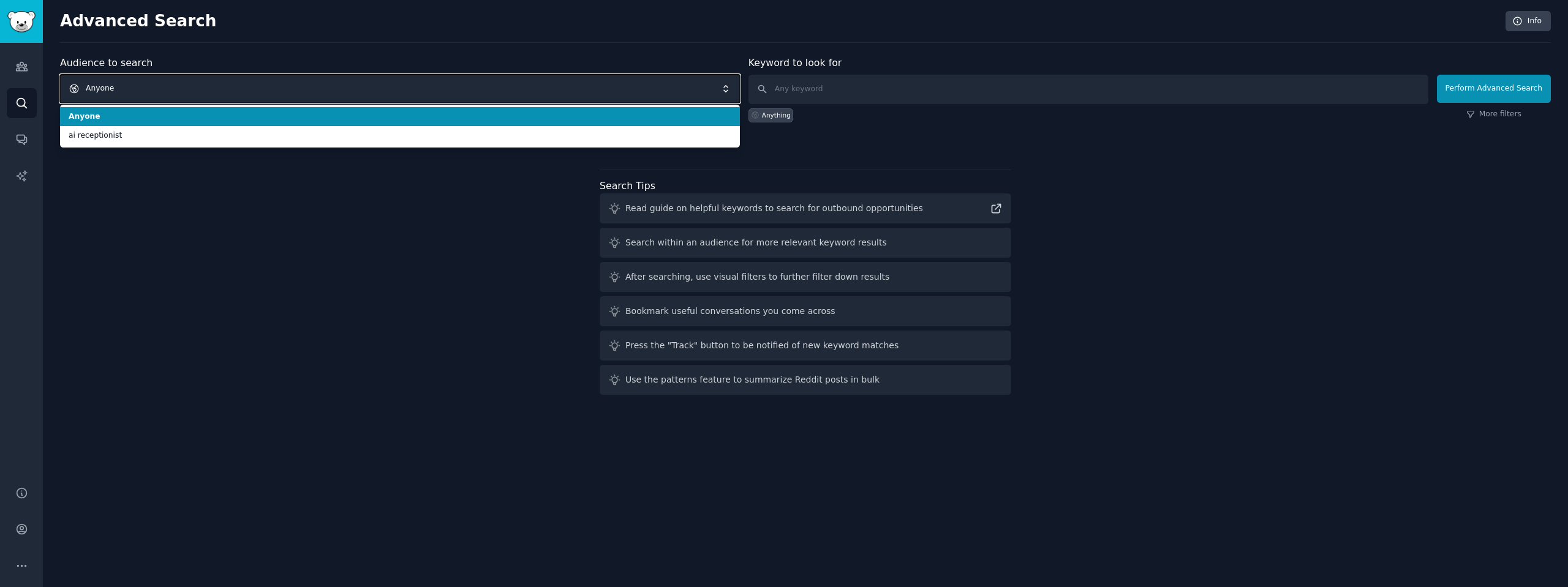
click at [123, 86] on span "Anyone" at bounding box center [400, 89] width 680 height 28
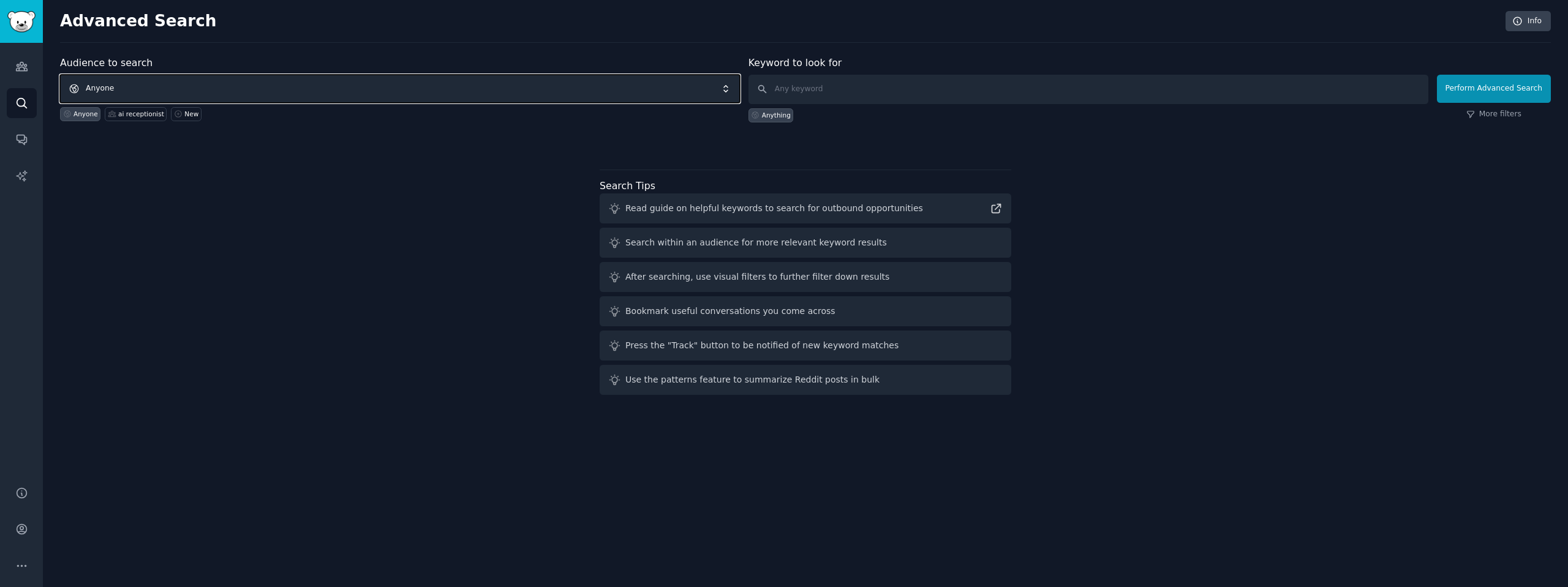
click at [123, 86] on span "Anyone" at bounding box center [400, 89] width 680 height 28
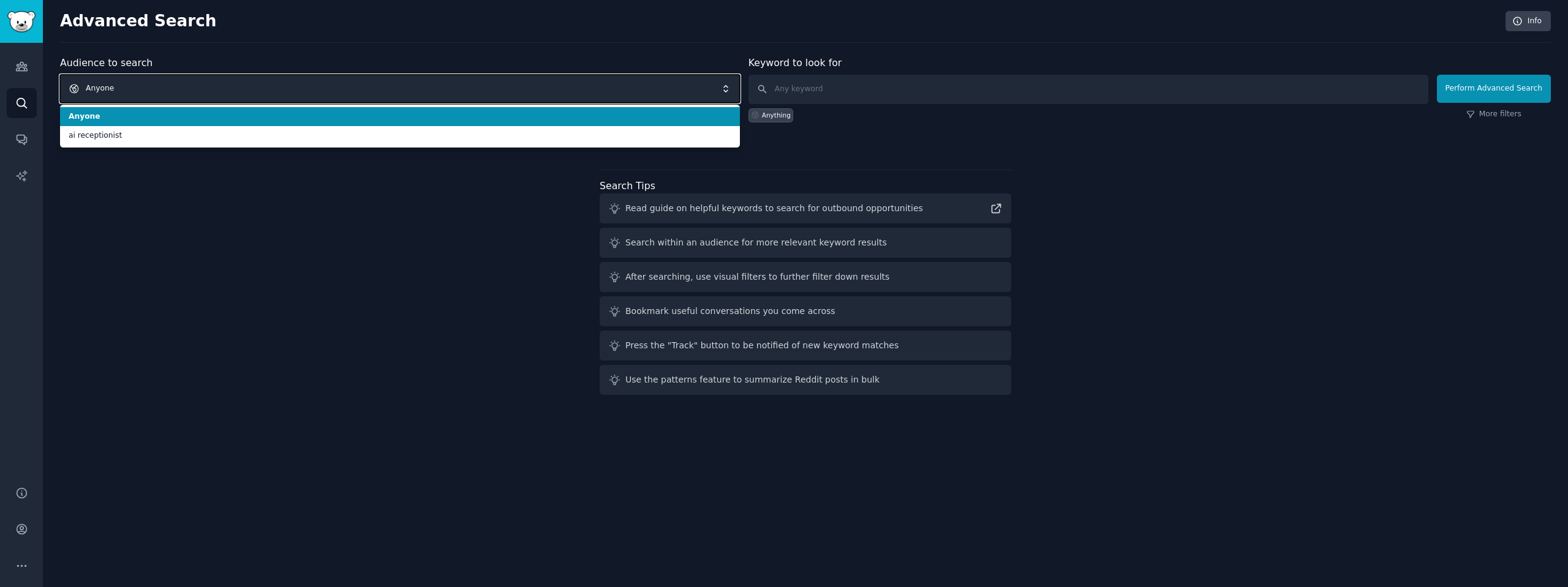
click at [123, 86] on span "Anyone" at bounding box center [400, 89] width 680 height 28
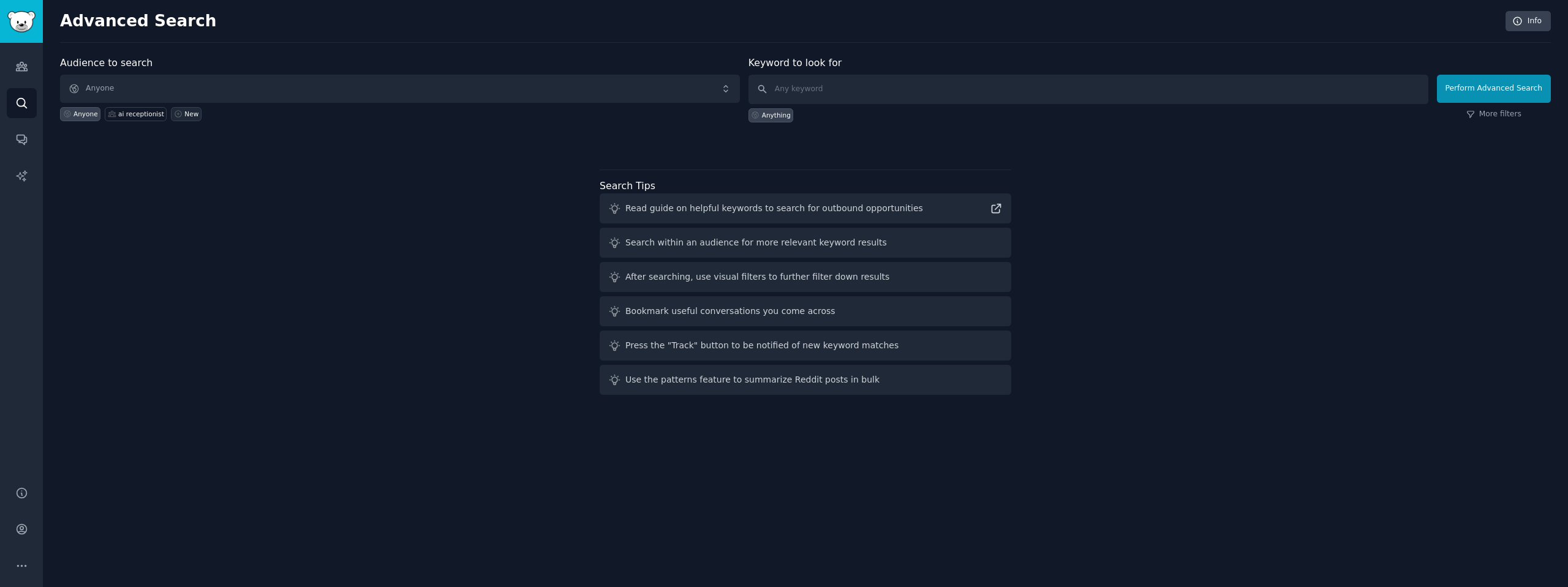
click at [175, 114] on icon at bounding box center [178, 114] width 7 height 7
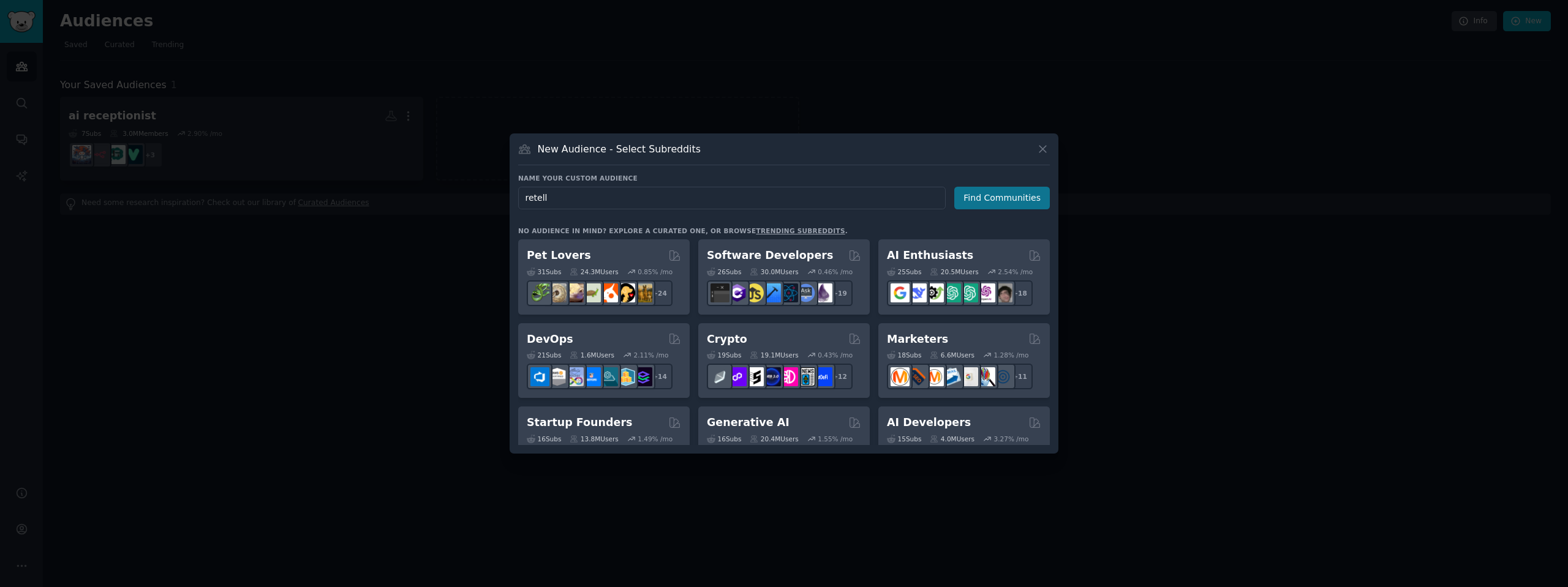
type input "retell"
click at [993, 187] on button "Find Communities" at bounding box center [1002, 198] width 96 height 23
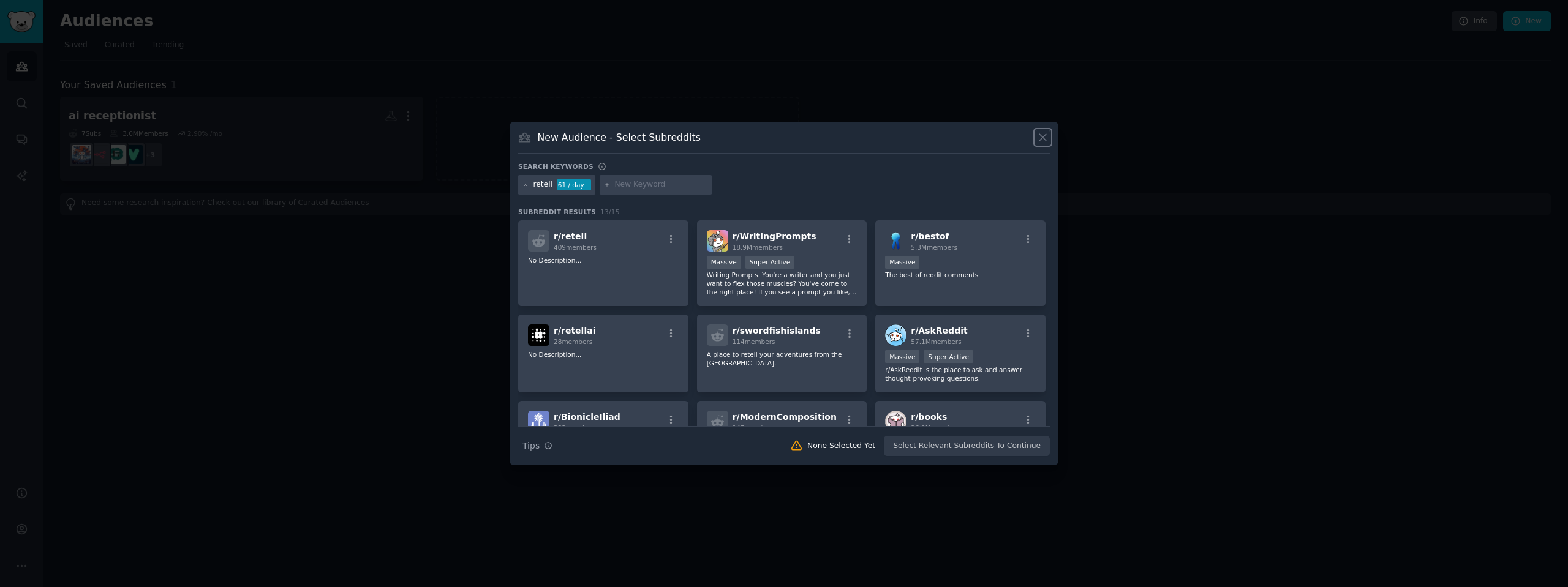
click at [1040, 138] on icon at bounding box center [1042, 137] width 13 height 13
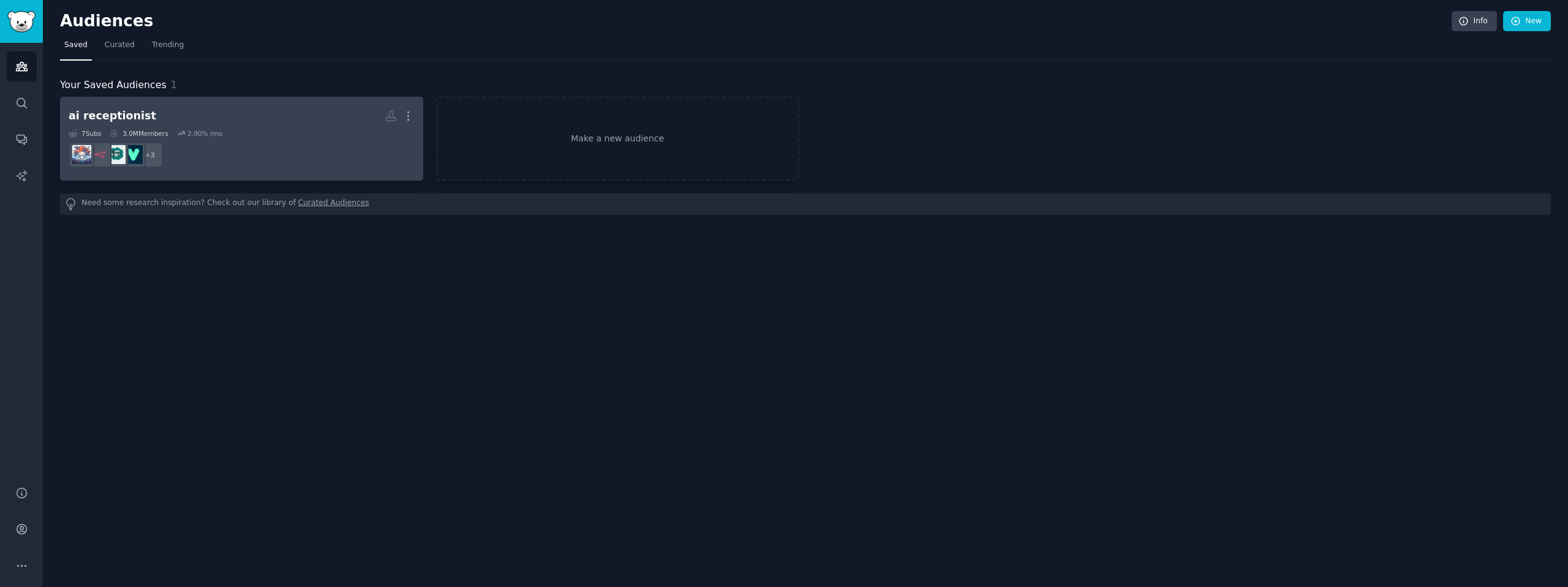
click at [255, 140] on dd "r/retell, r/SideProject, r/smallbusiness + 3" at bounding box center [241, 155] width 346 height 35
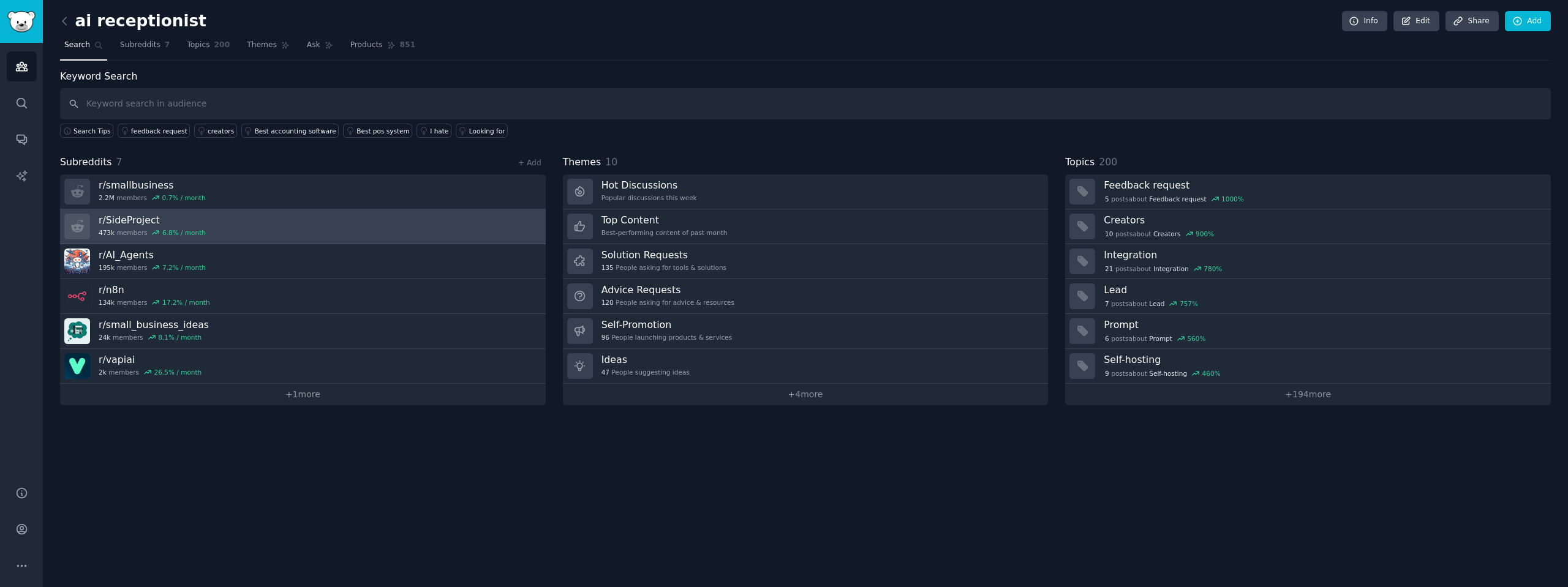
click at [217, 223] on link "r/ SideProject 473k members 6.8 % / month" at bounding box center [302, 226] width 486 height 35
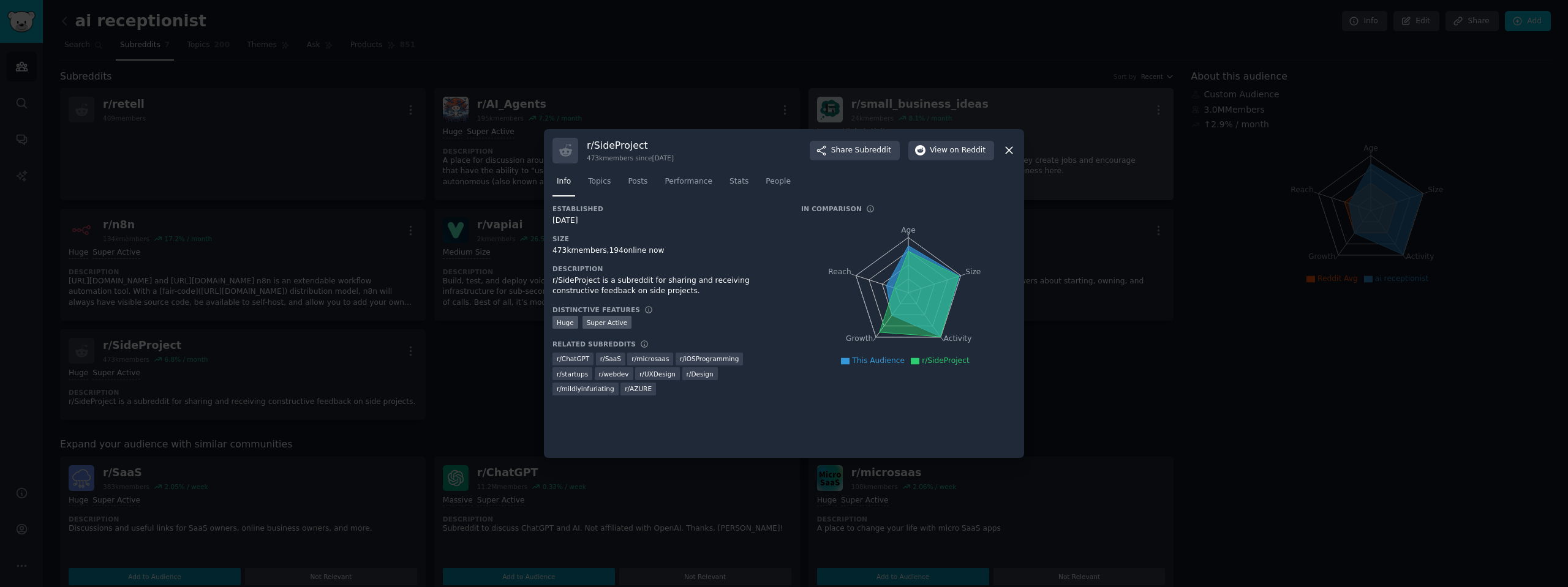
click at [1011, 147] on icon at bounding box center [1009, 150] width 13 height 13
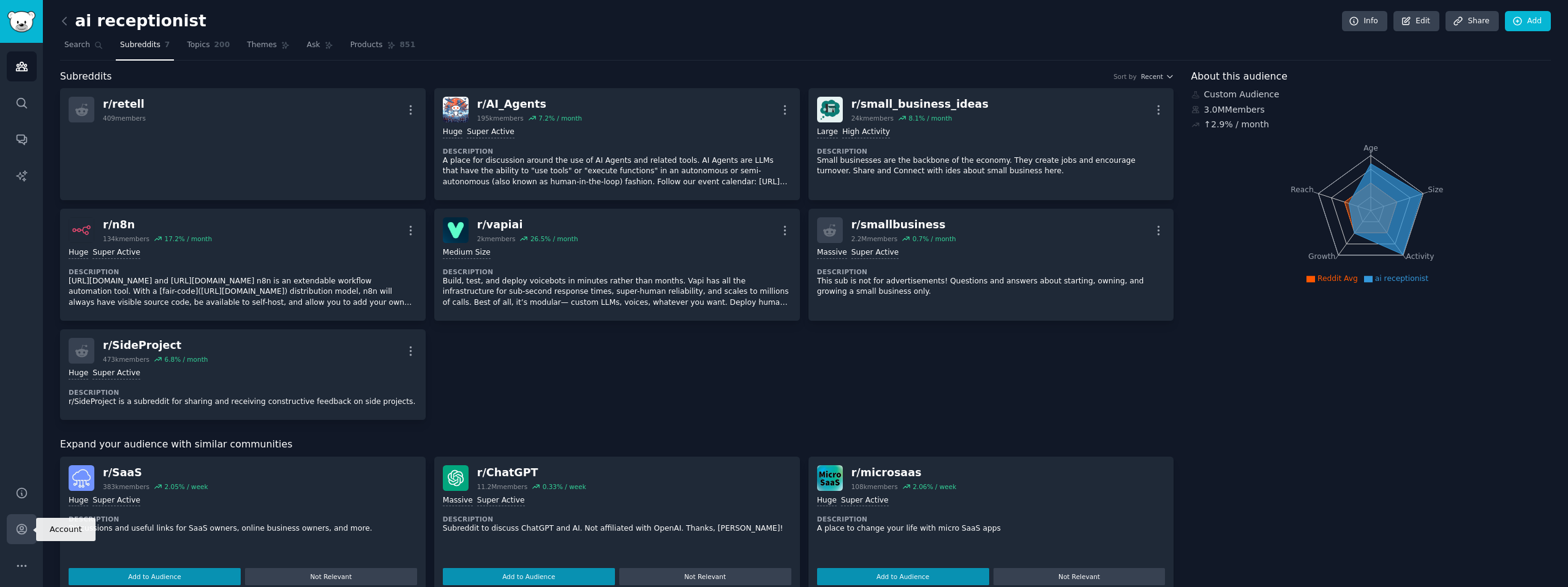
click at [31, 525] on link "Account" at bounding box center [22, 529] width 30 height 30
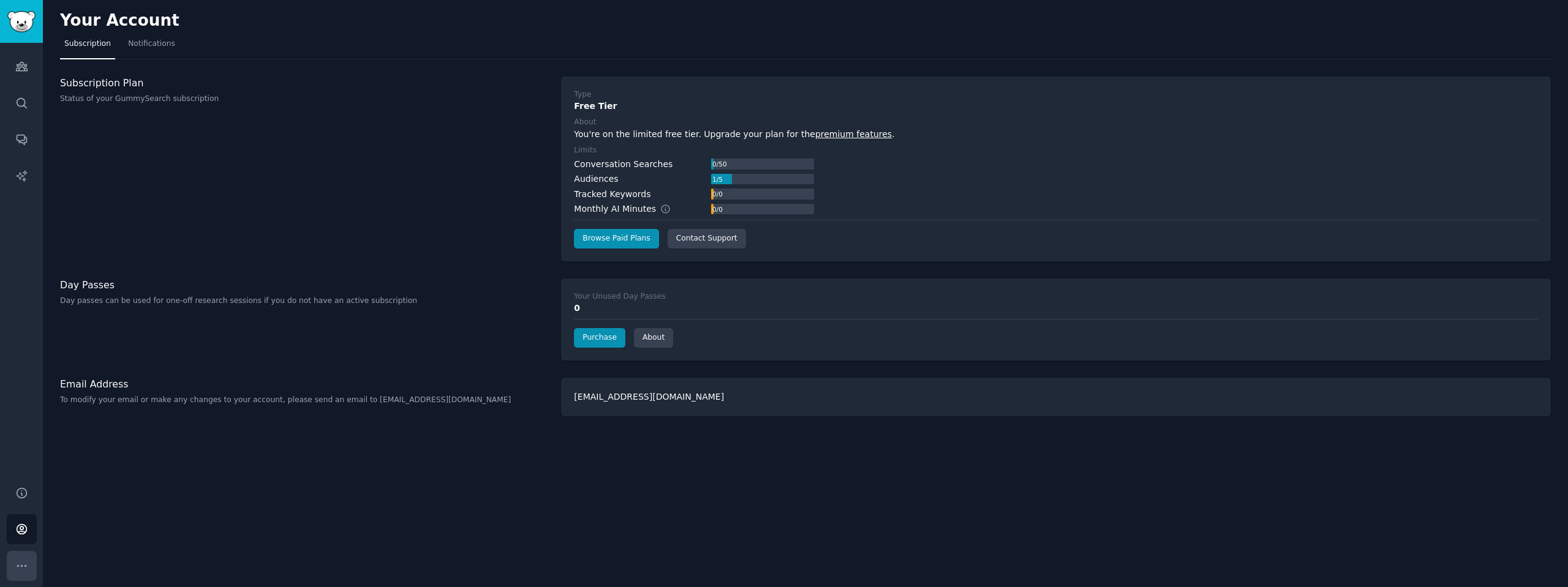
click at [22, 554] on button "More" at bounding box center [22, 565] width 30 height 30
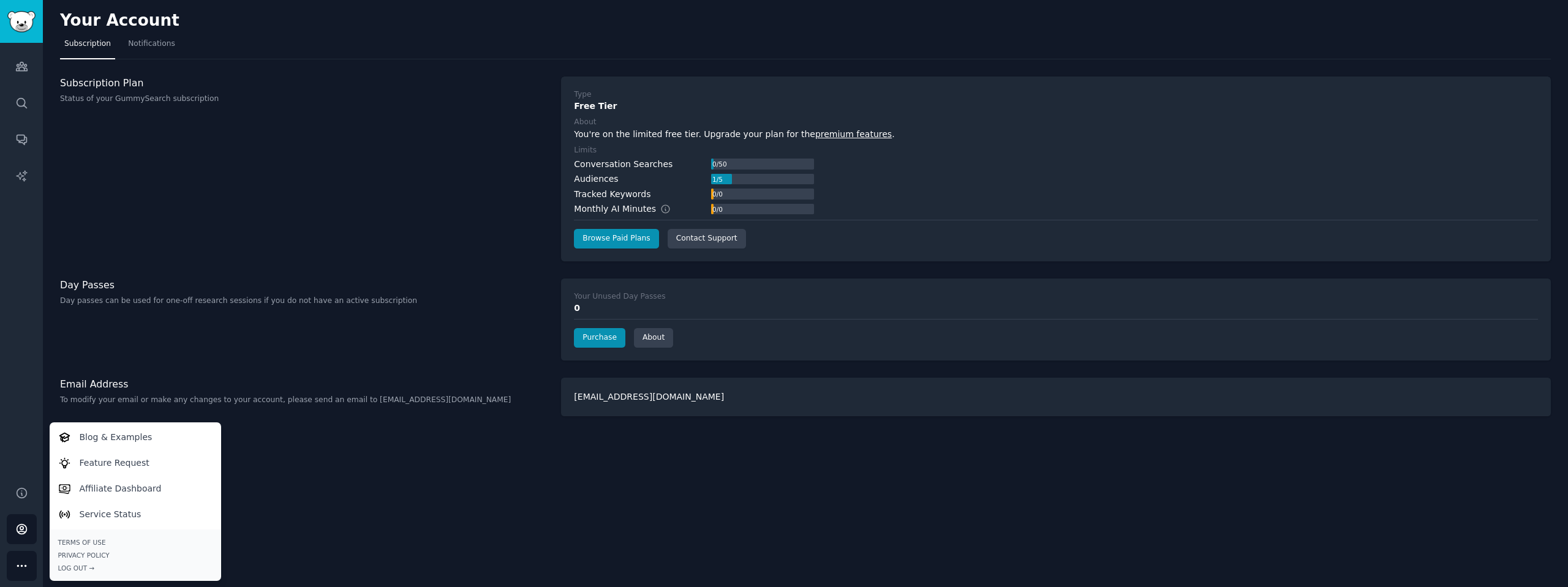
click at [22, 554] on button "More" at bounding box center [22, 565] width 30 height 30
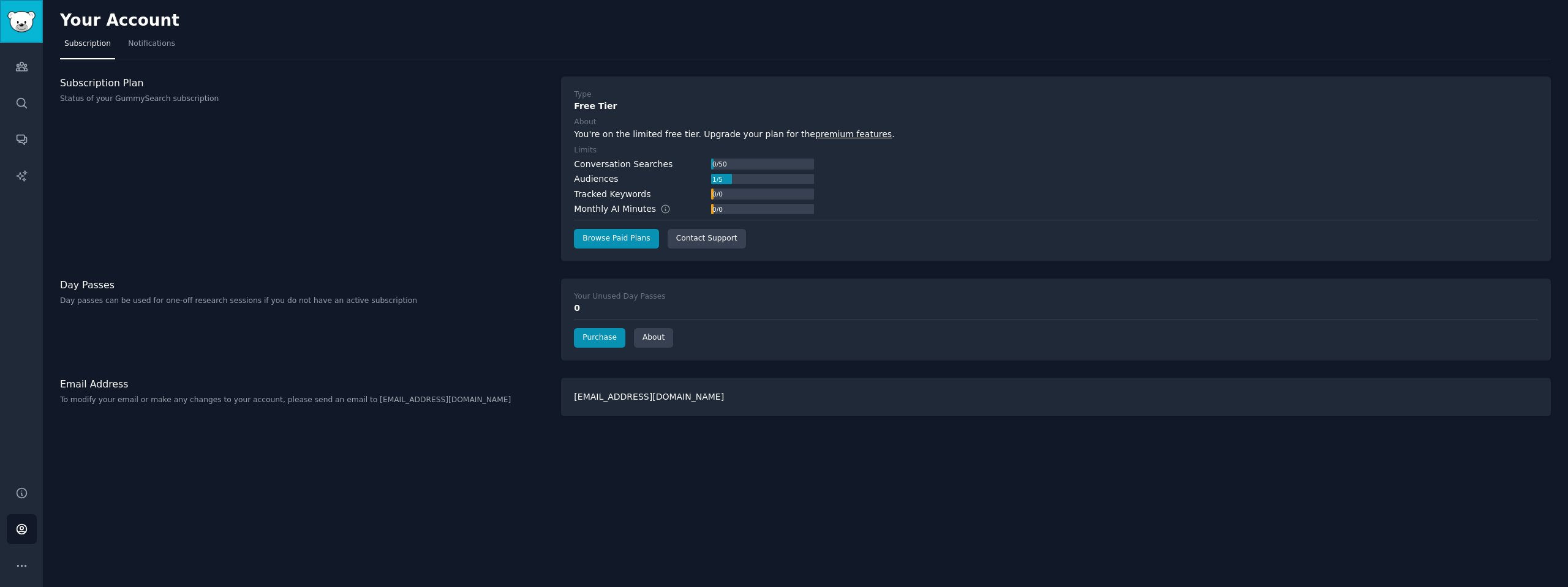
click at [26, 20] on img "Sidebar" at bounding box center [22, 22] width 28 height 22
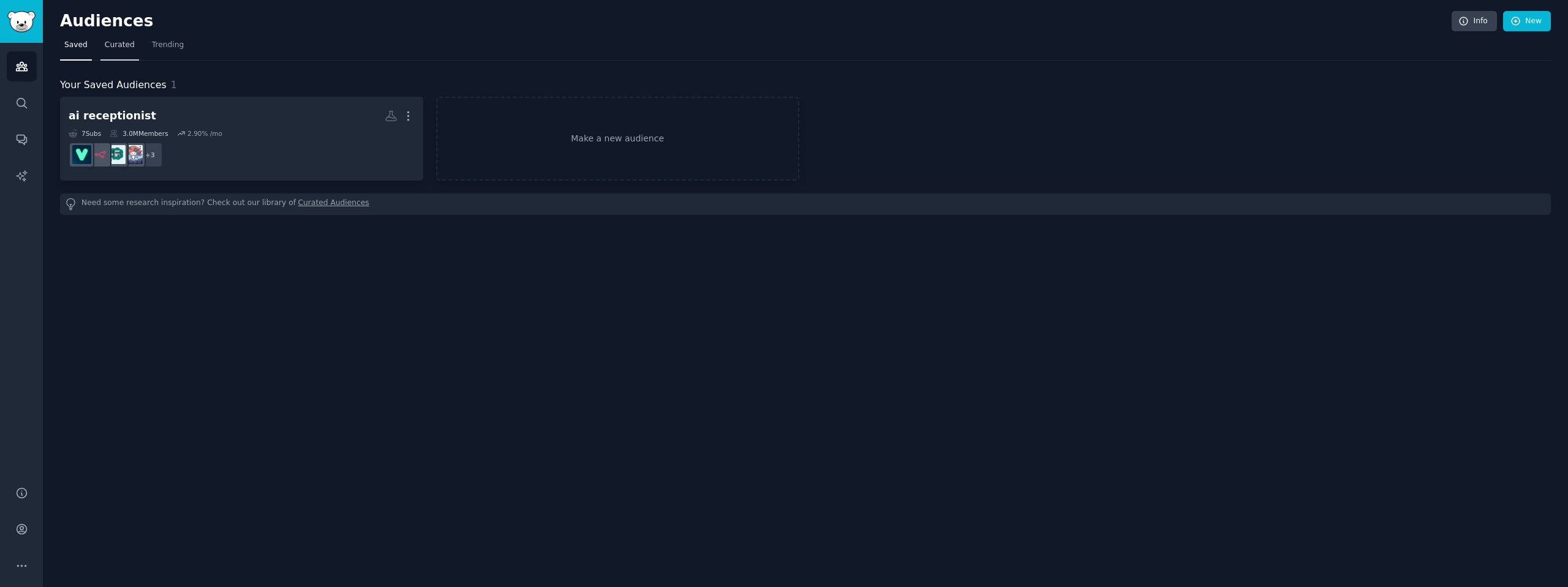
click at [101, 44] on link "Curated" at bounding box center [120, 48] width 39 height 25
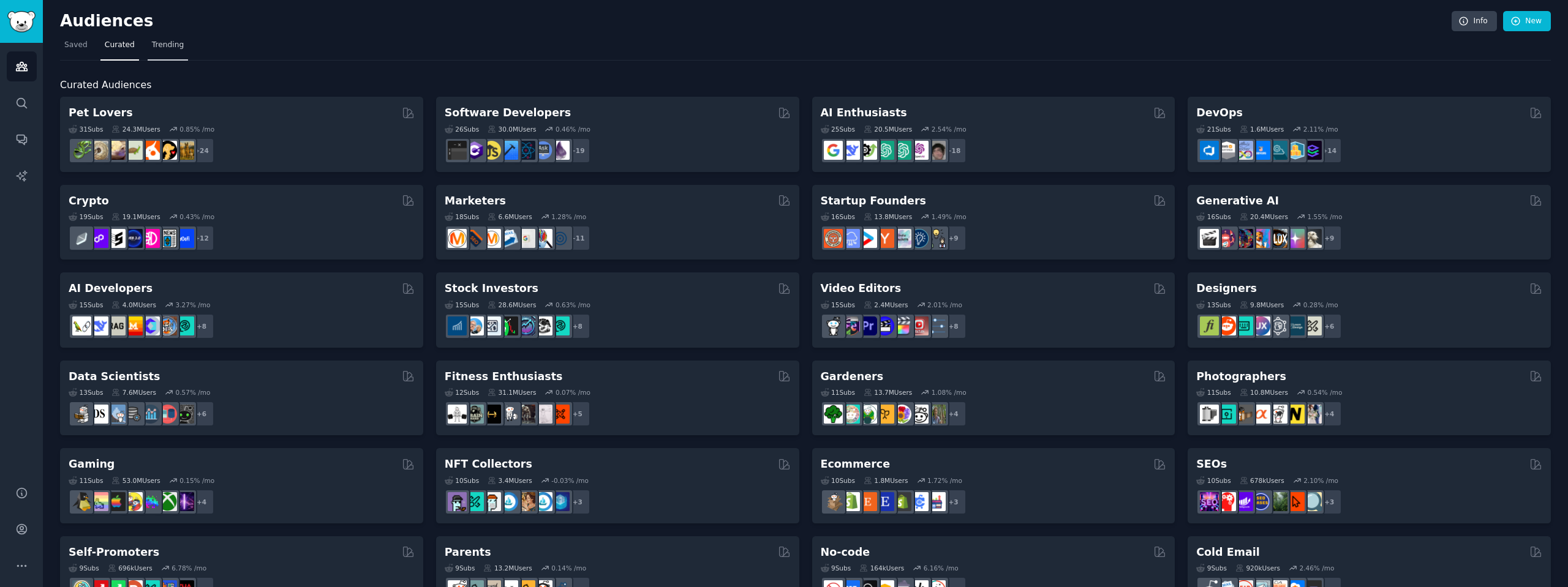
click at [153, 41] on span "Trending" at bounding box center [168, 46] width 32 height 11
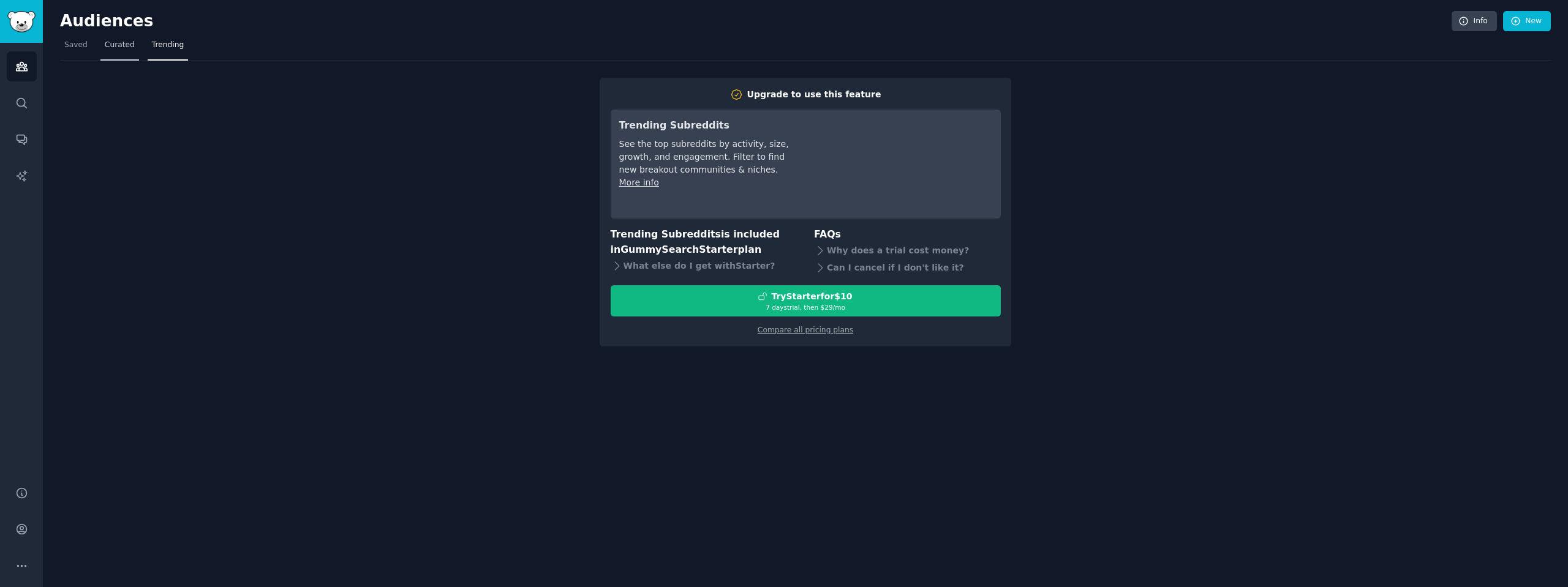
click at [112, 44] on span "Curated" at bounding box center [120, 46] width 30 height 11
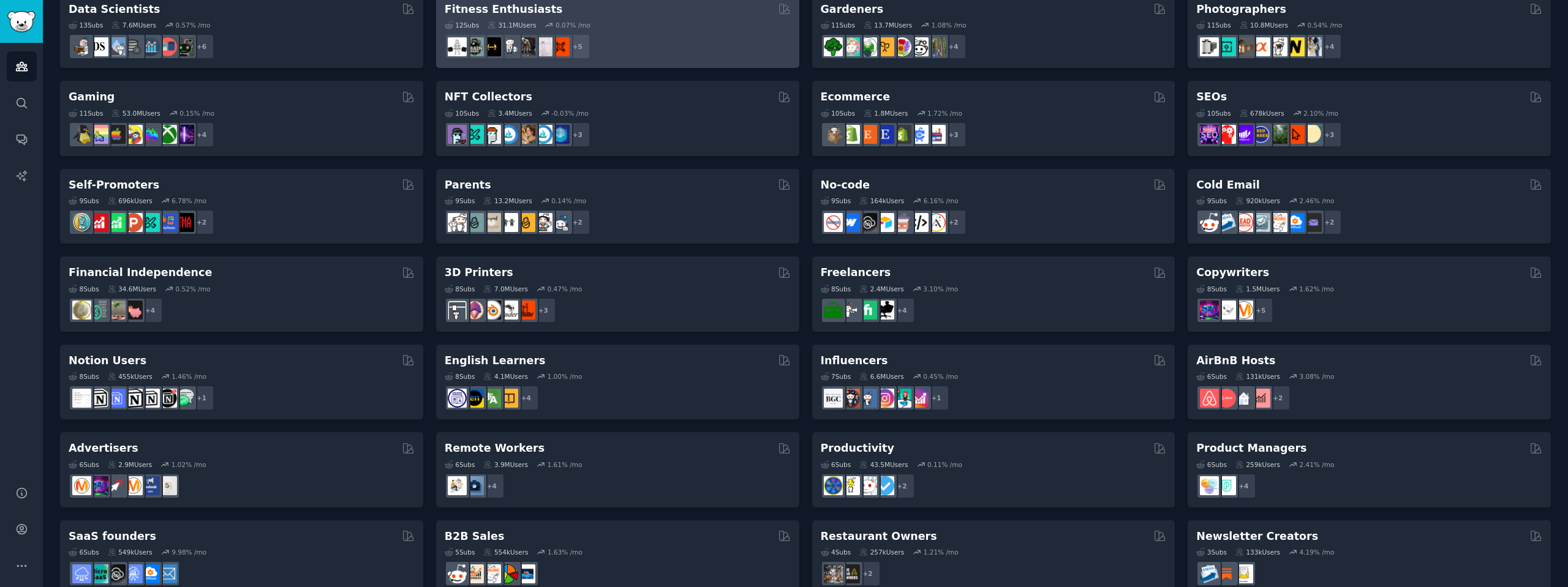
scroll to position [392, 0]
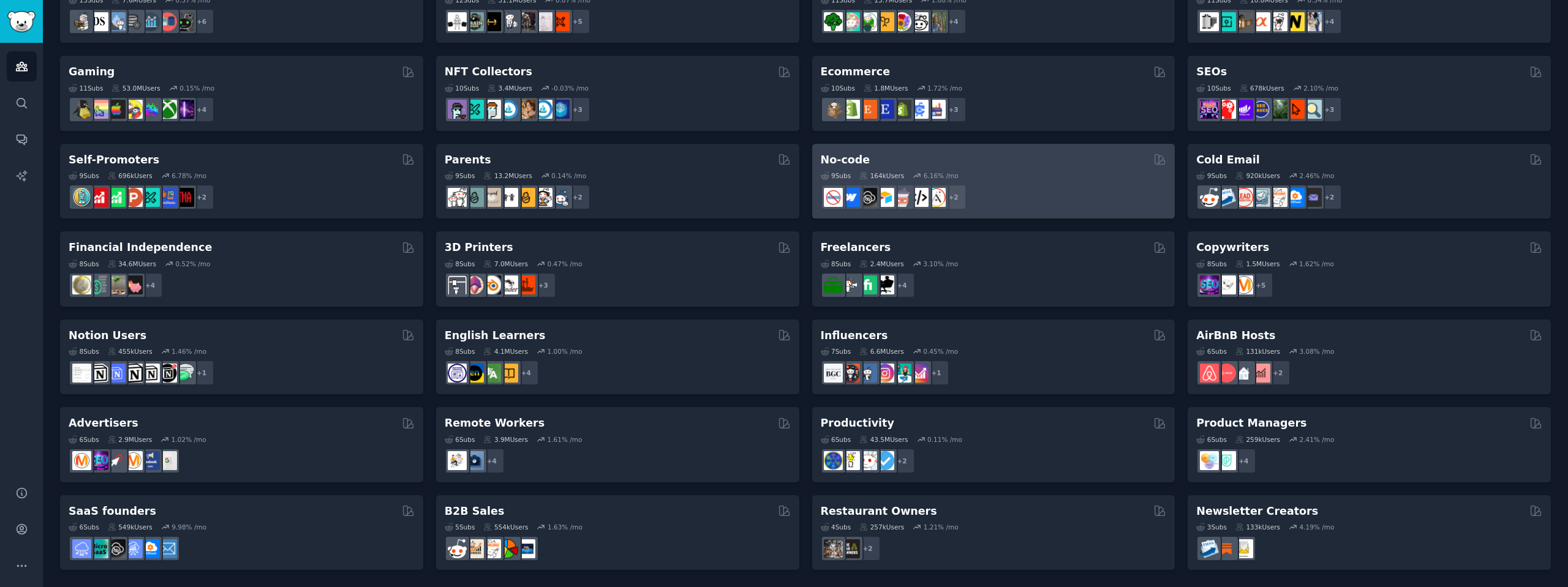
click at [1002, 165] on div "No-code" at bounding box center [993, 160] width 346 height 15
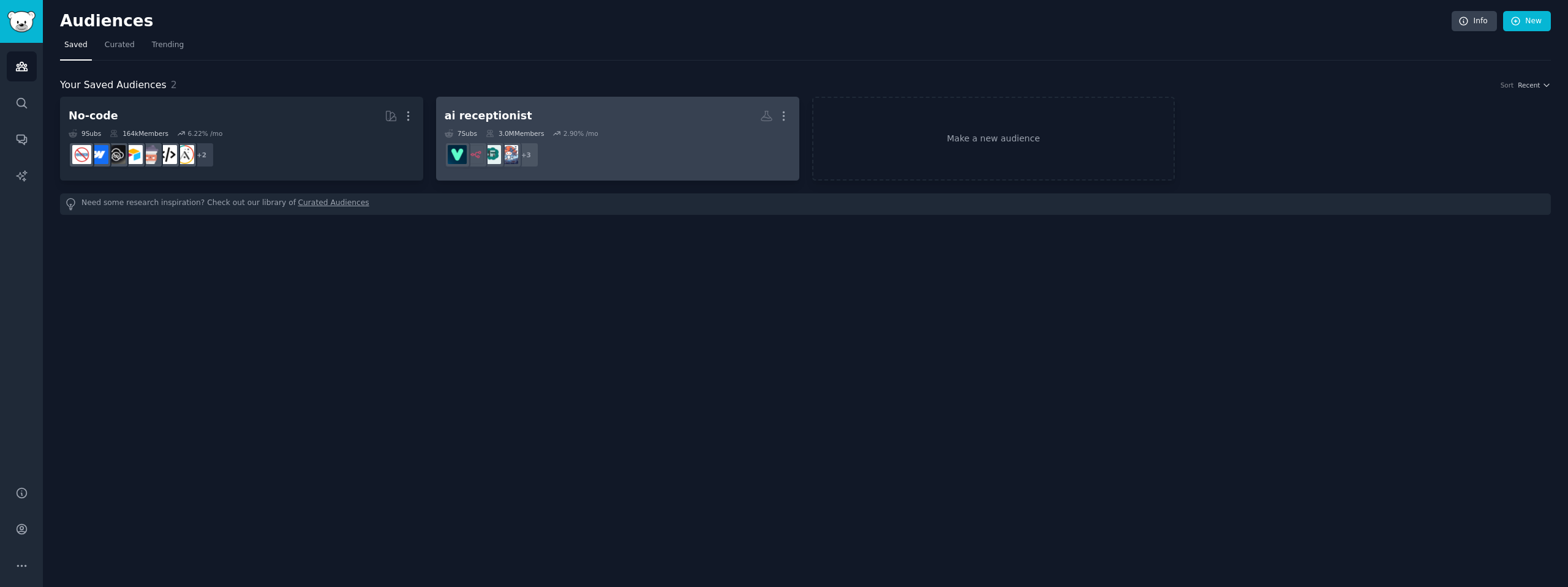
click at [614, 144] on dd "r/retell, r/smallbusiness, r/SideProject + 3" at bounding box center [618, 155] width 346 height 35
